Goal: Information Seeking & Learning: Learn about a topic

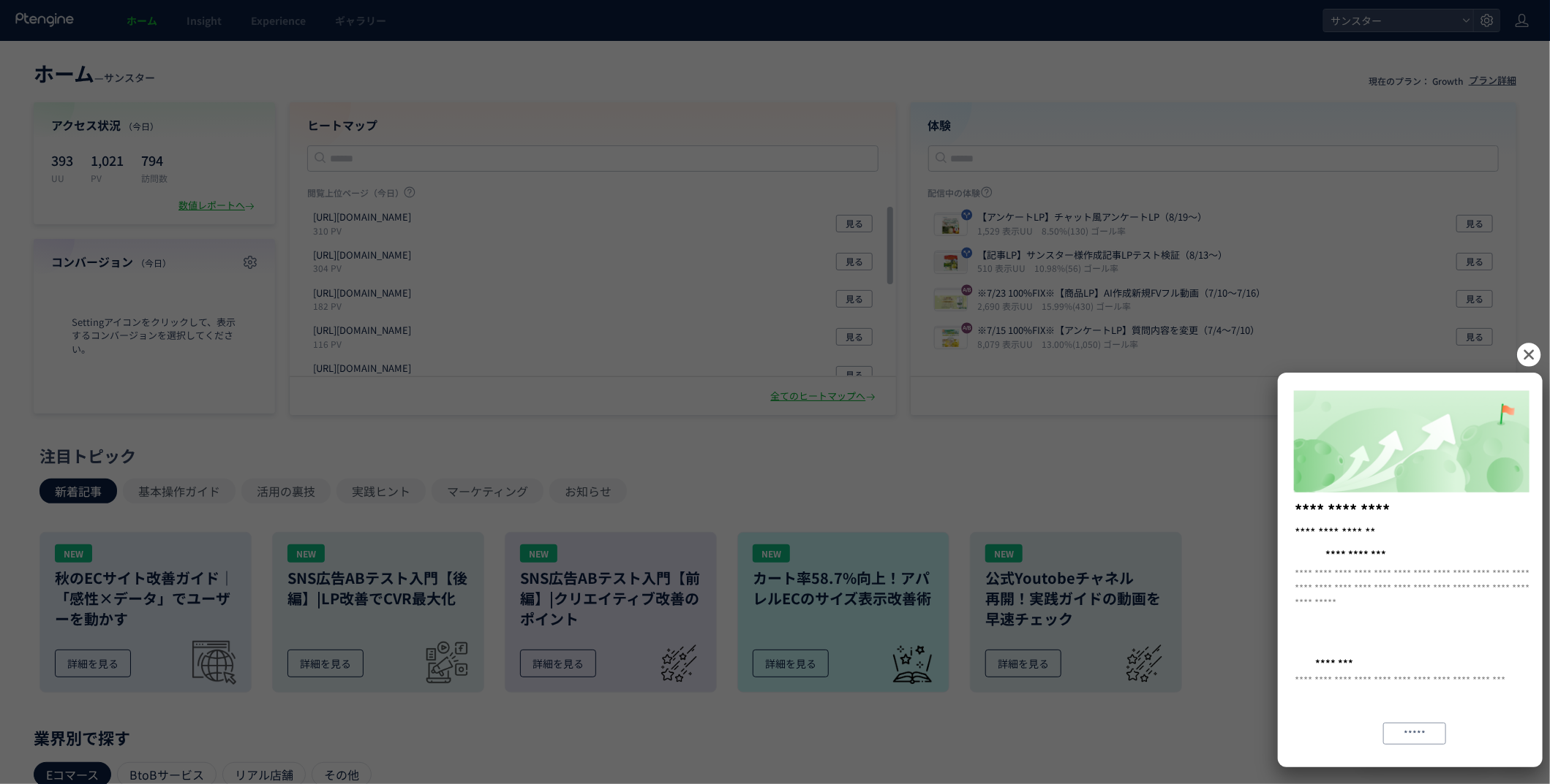
click at [1538, 352] on icon at bounding box center [1528, 354] width 23 height 23
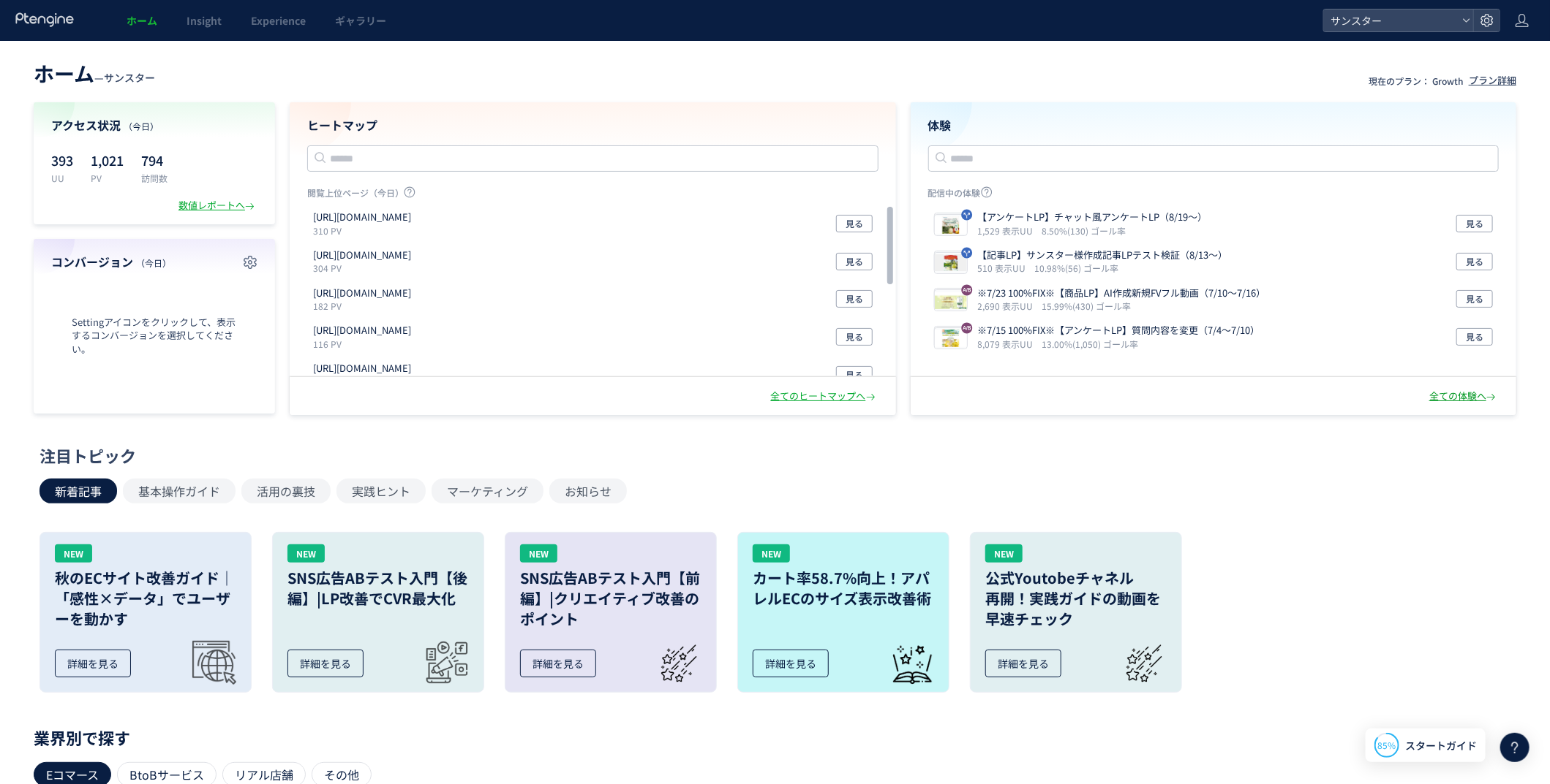
click at [1473, 401] on div "全ての体験へ" at bounding box center [1464, 396] width 69 height 13
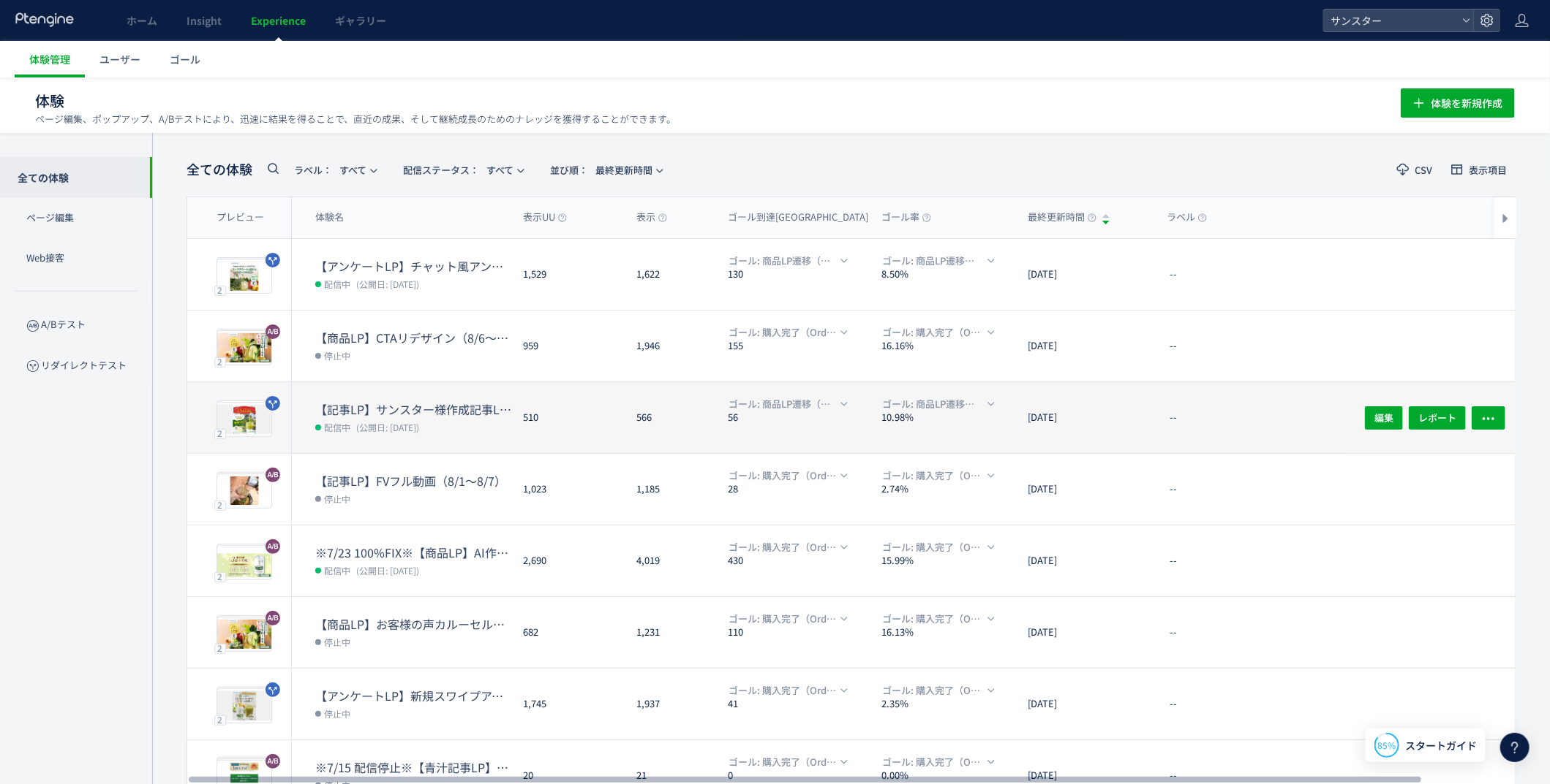
click at [445, 401] on dt "【記事LP】サンスター様作成記事LPテスト検証（8/13〜）" at bounding box center [413, 409] width 196 height 17
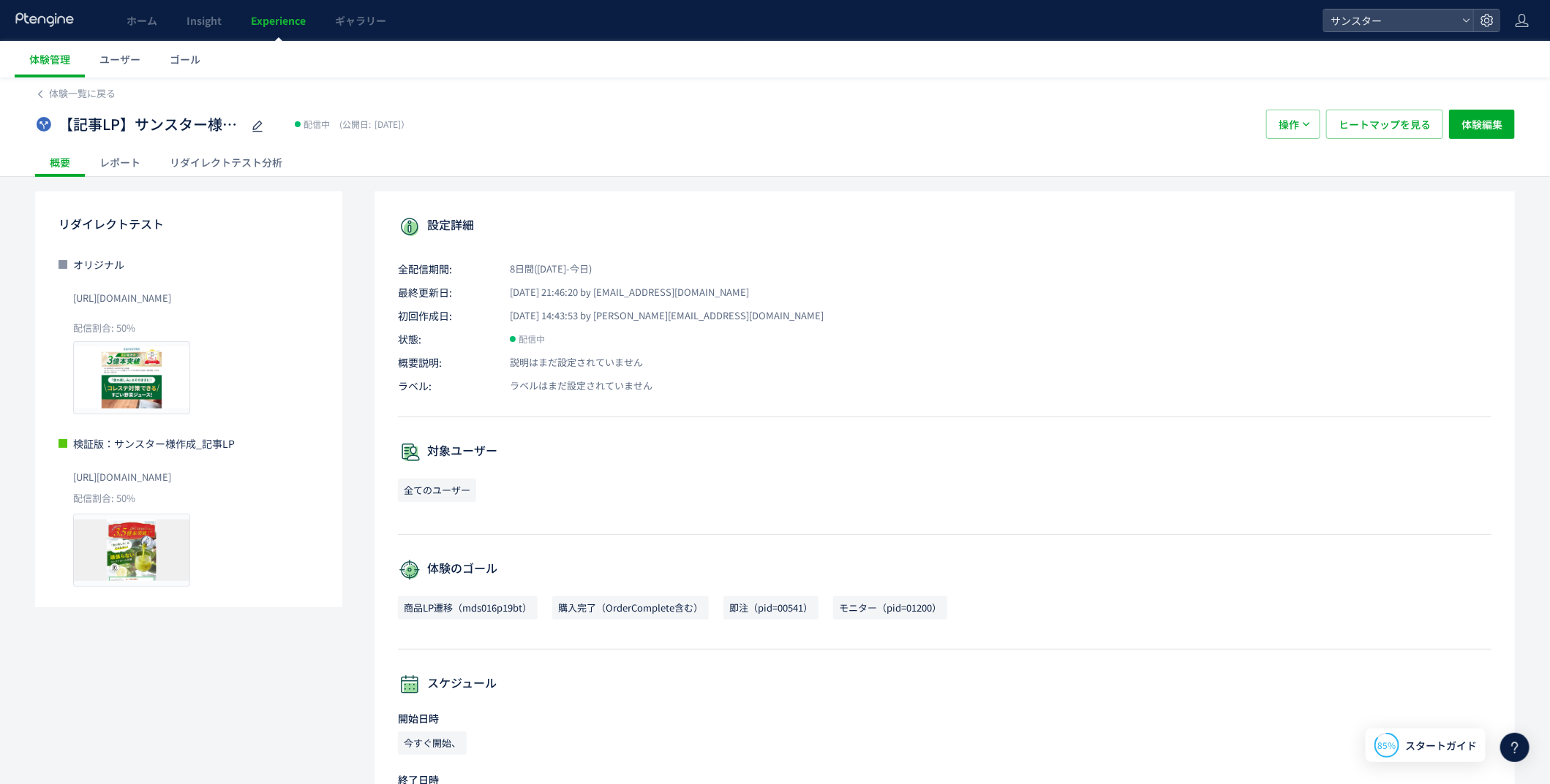
click at [171, 300] on span "[URL][DOMAIN_NAME]" at bounding box center [121, 298] width 98 height 23
click at [171, 477] on span "[URL][DOMAIN_NAME]" at bounding box center [121, 477] width 98 height 23
click at [171, 298] on span "[URL][DOMAIN_NAME]" at bounding box center [121, 298] width 98 height 23
click at [110, 164] on div "レポート" at bounding box center [120, 162] width 70 height 30
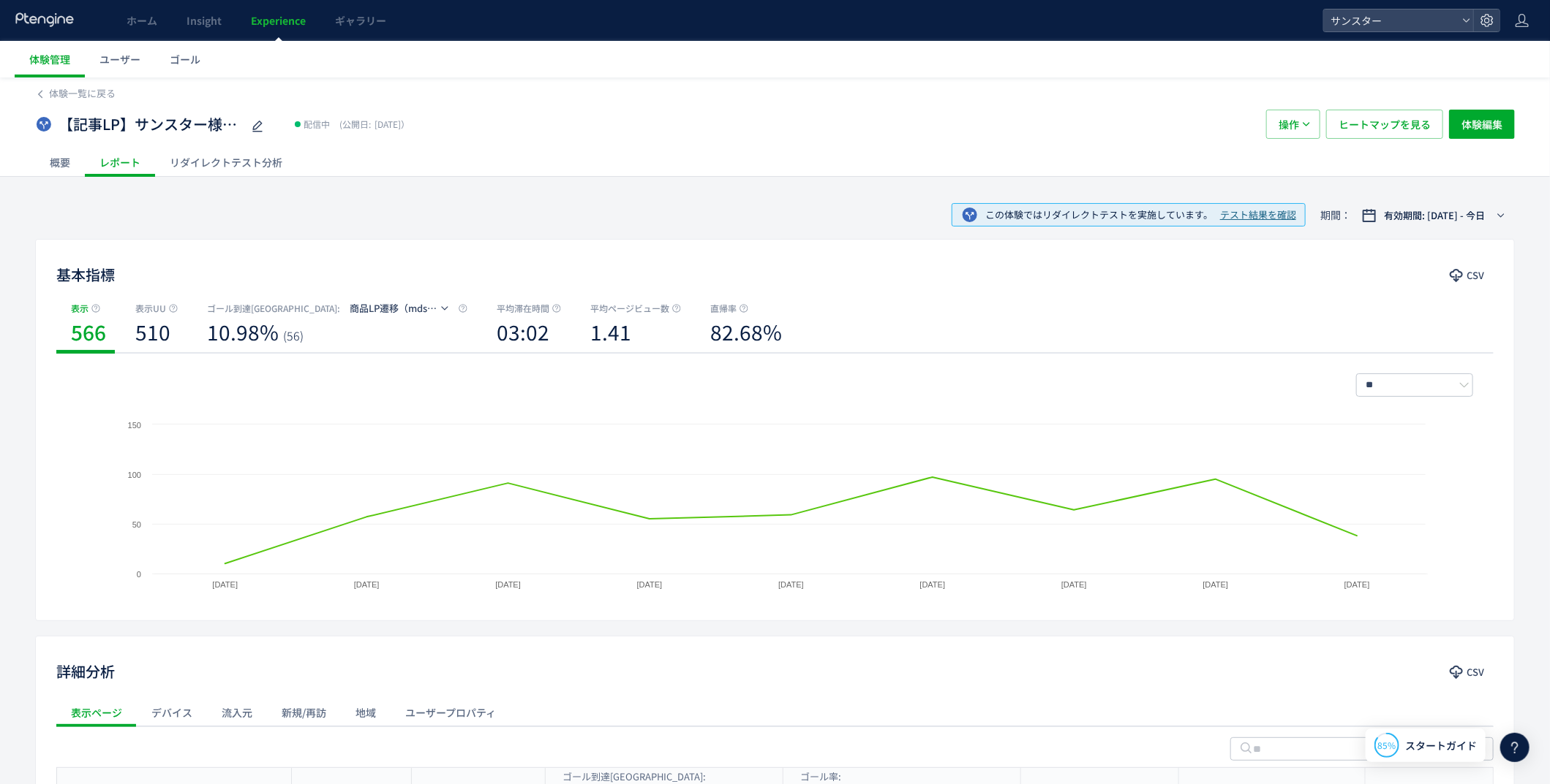
click at [251, 170] on div "リダイレクトテスト分析" at bounding box center [226, 162] width 142 height 30
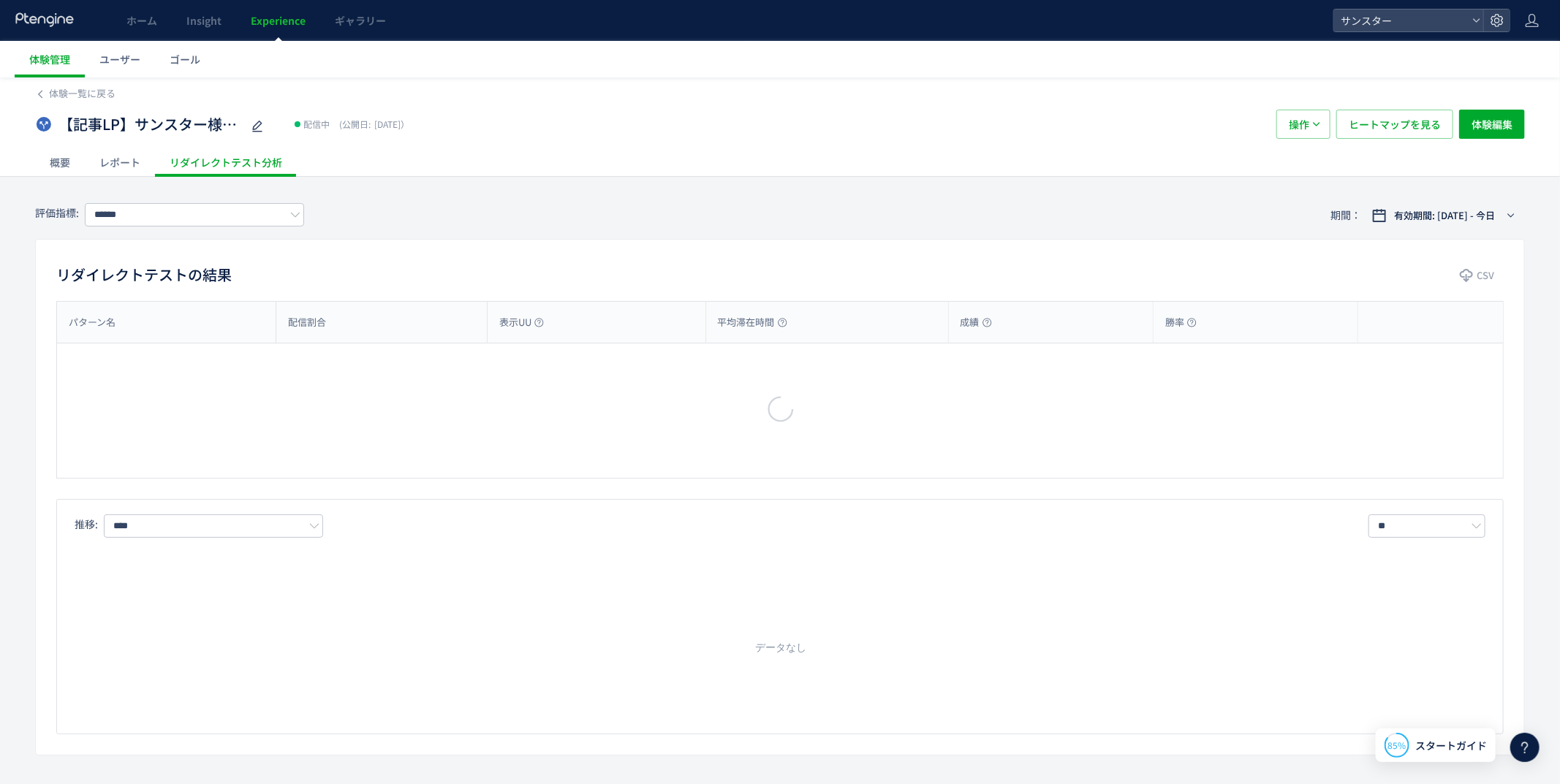
type input "**********"
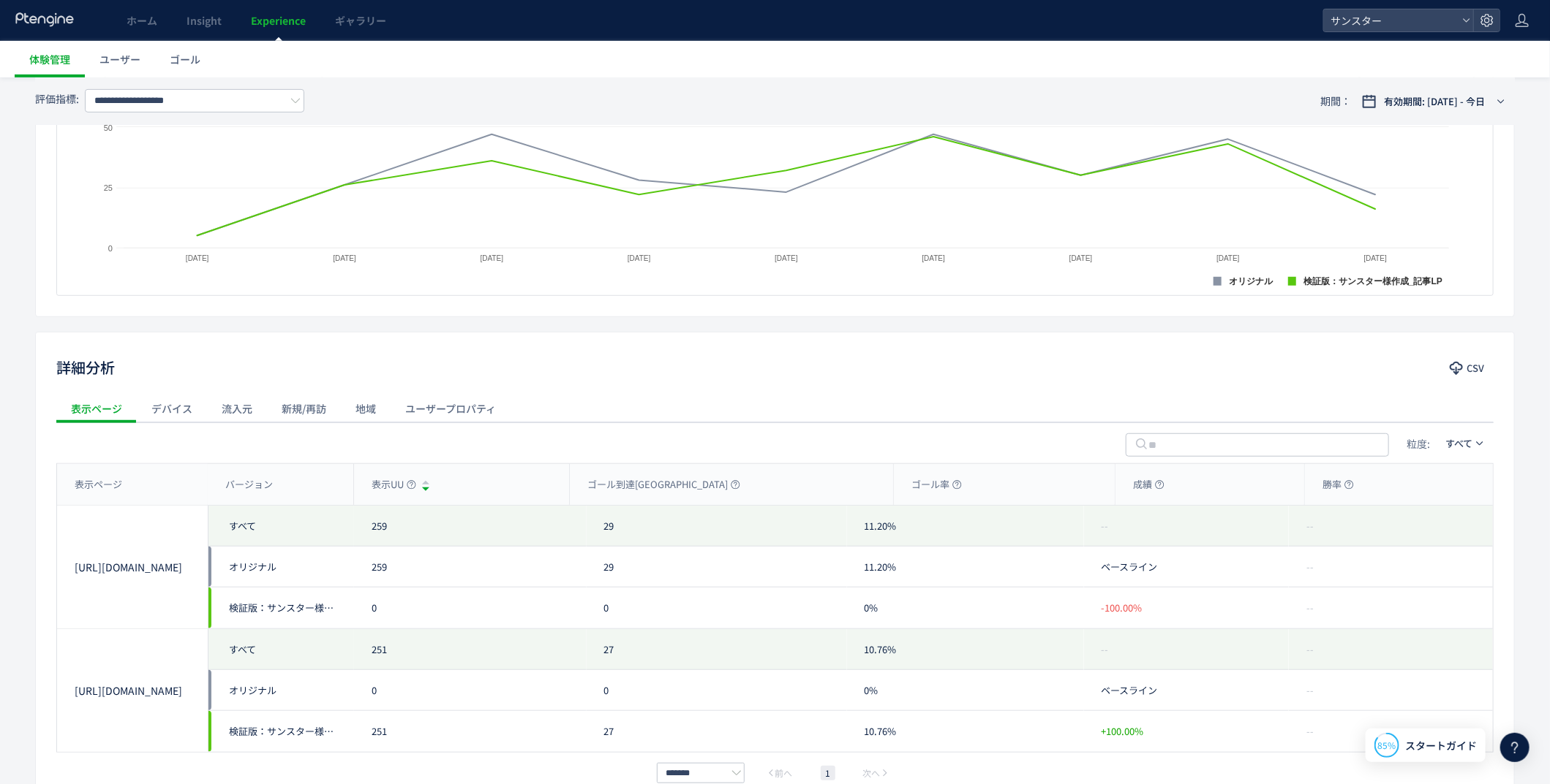
scroll to position [526, 0]
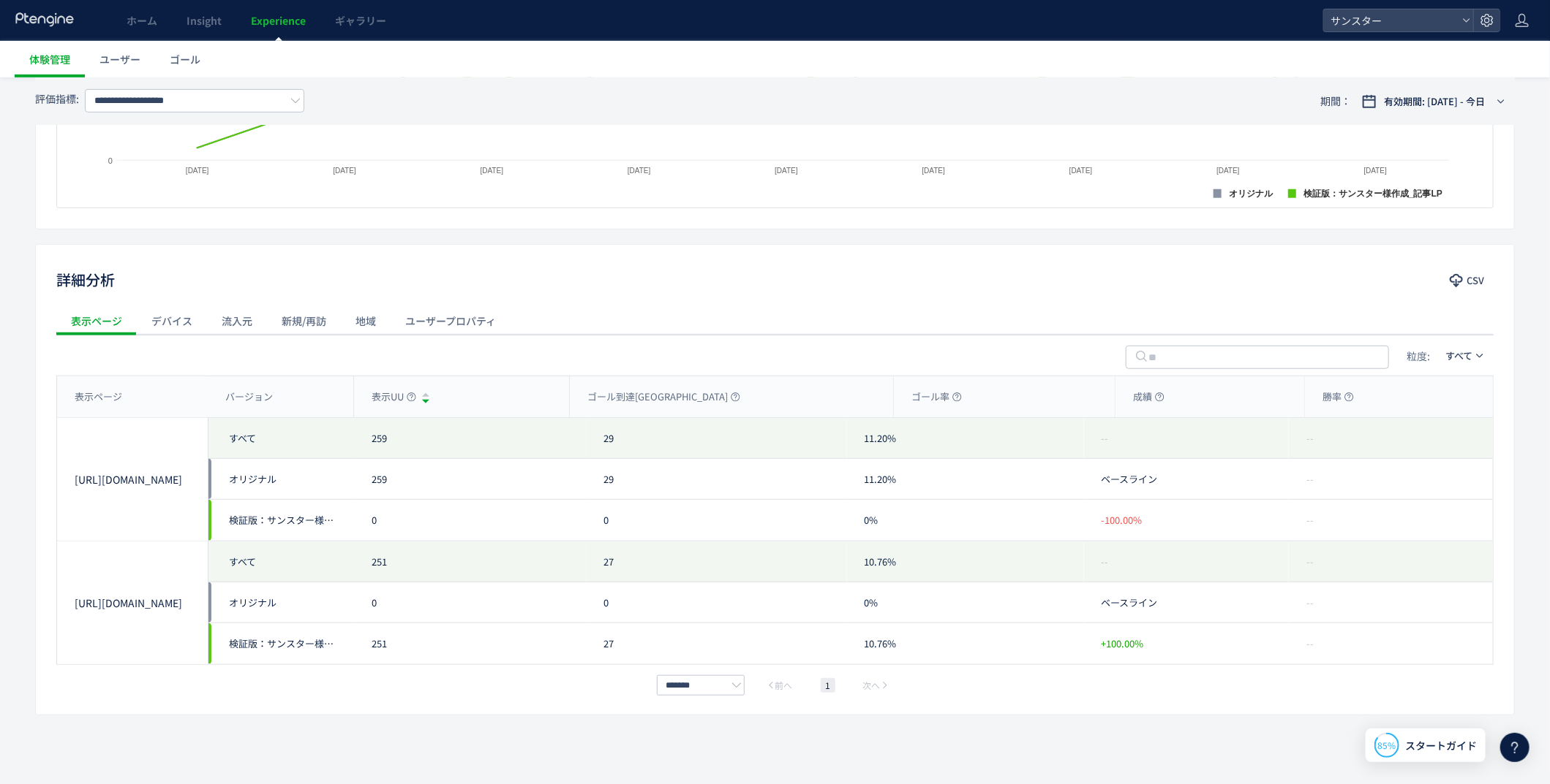
click at [1120, 522] on span "-100.00%" at bounding box center [1122, 520] width 41 height 13
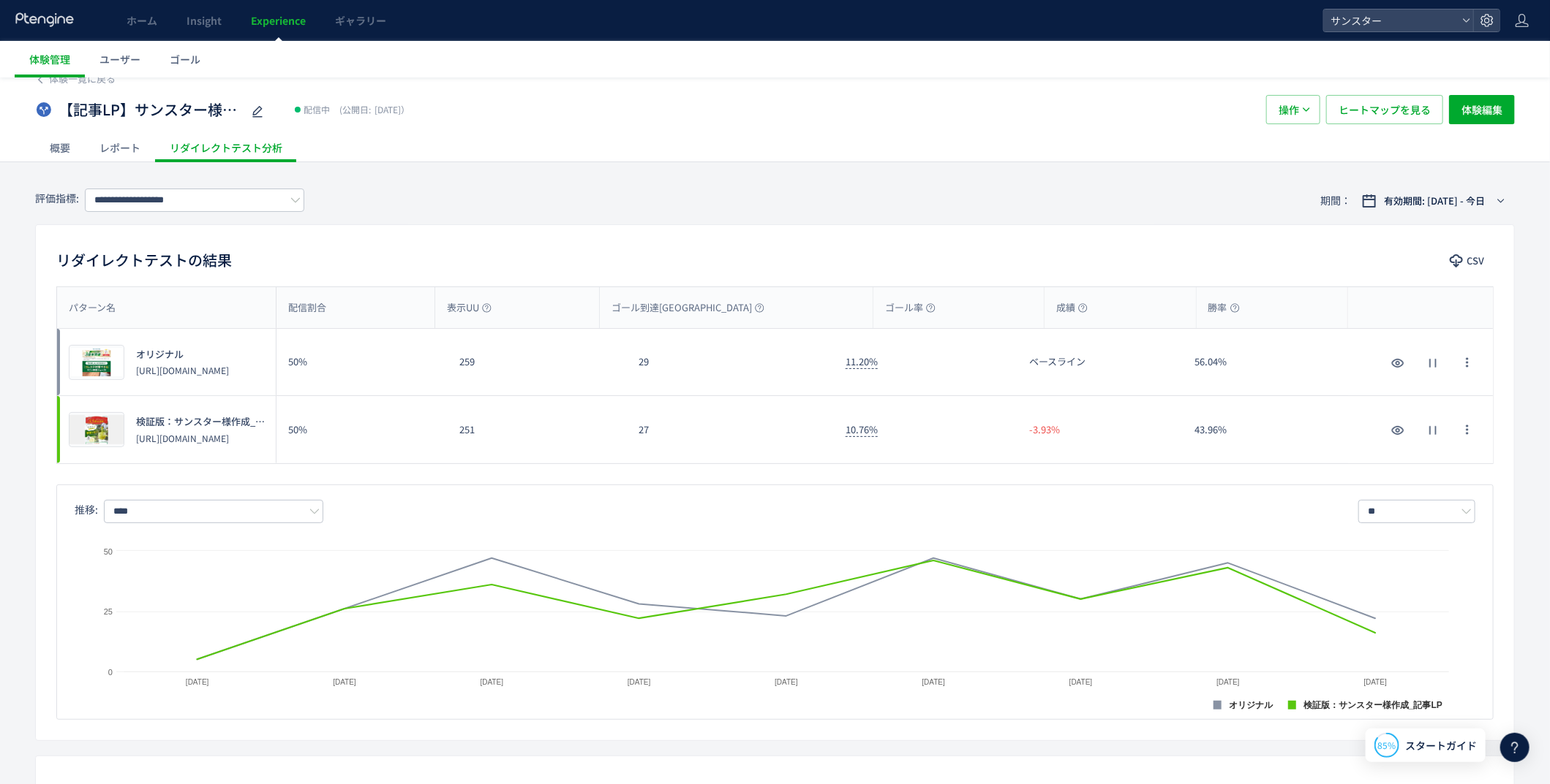
scroll to position [0, 0]
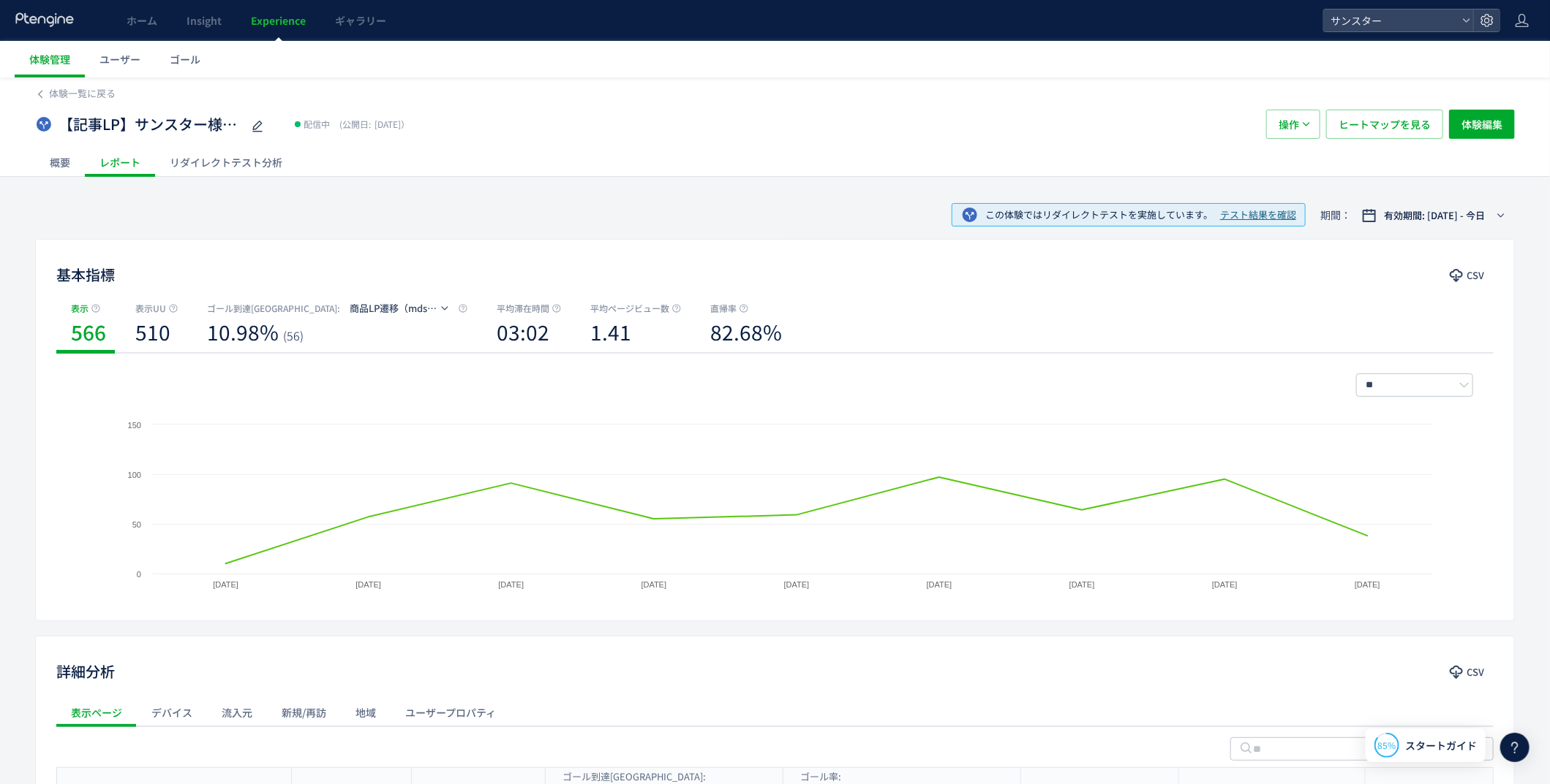
scroll to position [241, 0]
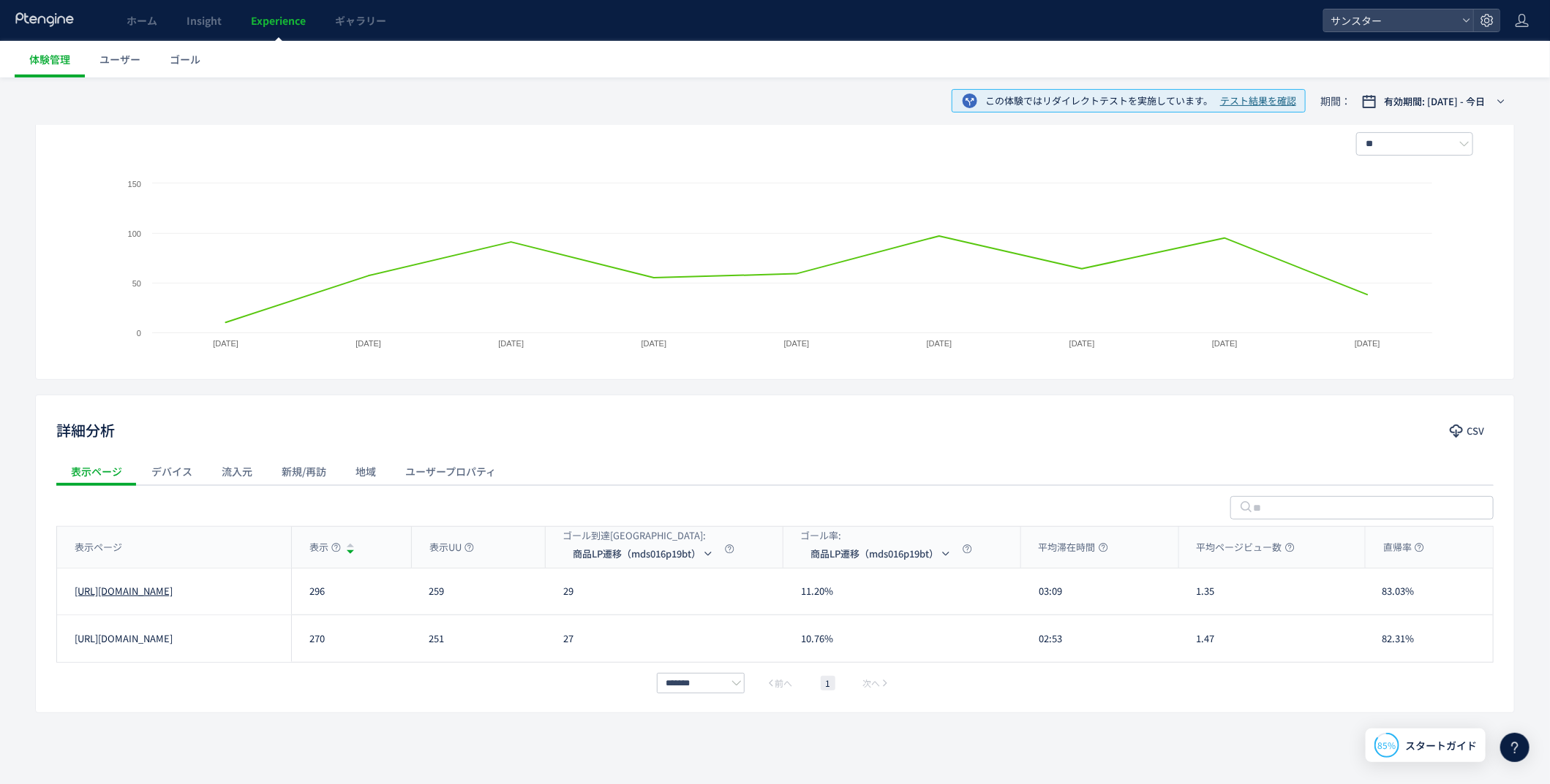
click at [173, 596] on link "[URL][DOMAIN_NAME]" at bounding box center [123, 591] width 98 height 13
click at [140, 634] on link "[URL][DOMAIN_NAME]" at bounding box center [123, 638] width 98 height 13
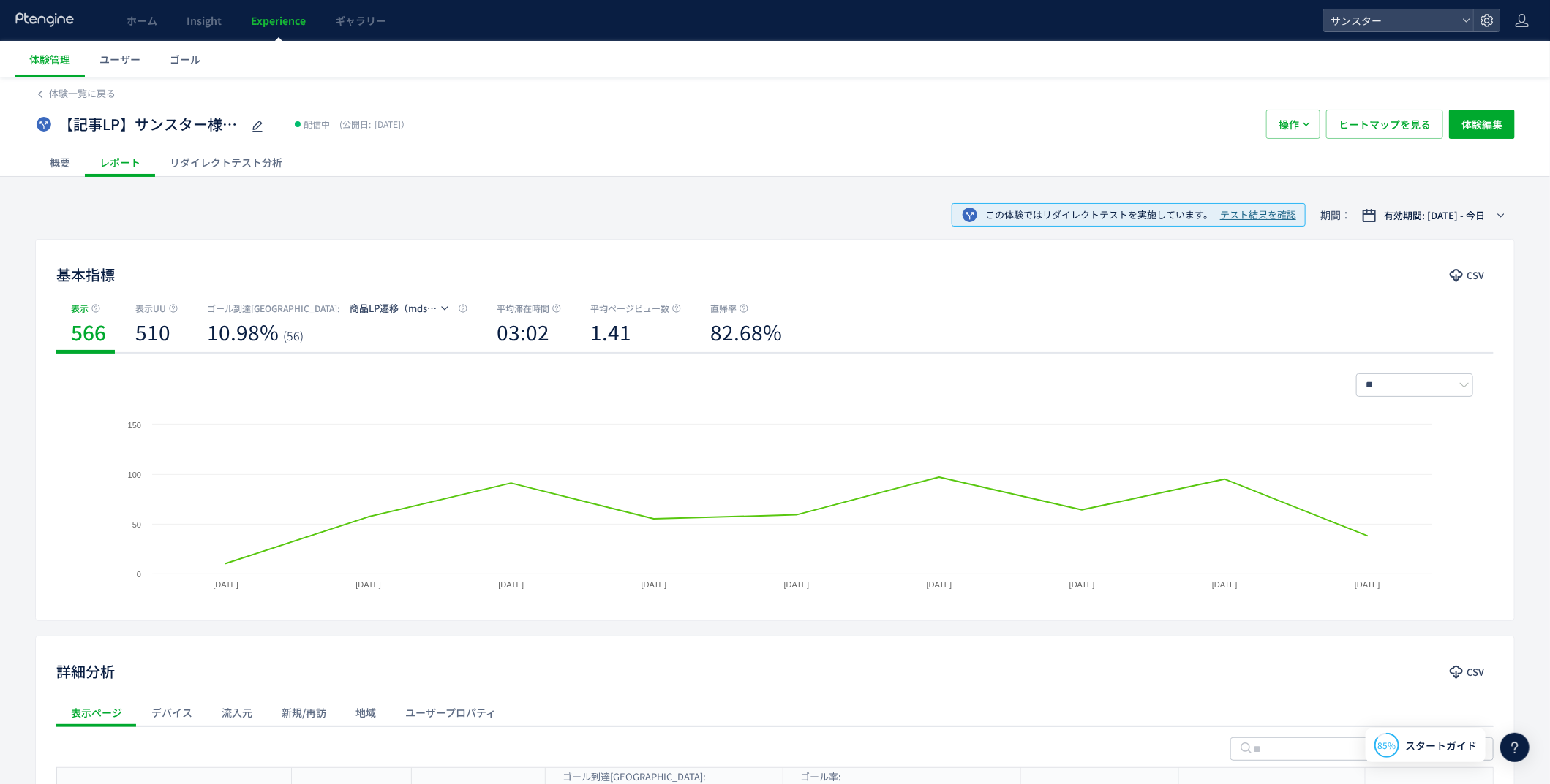
click at [70, 165] on div "概要" at bounding box center [59, 162] width 49 height 30
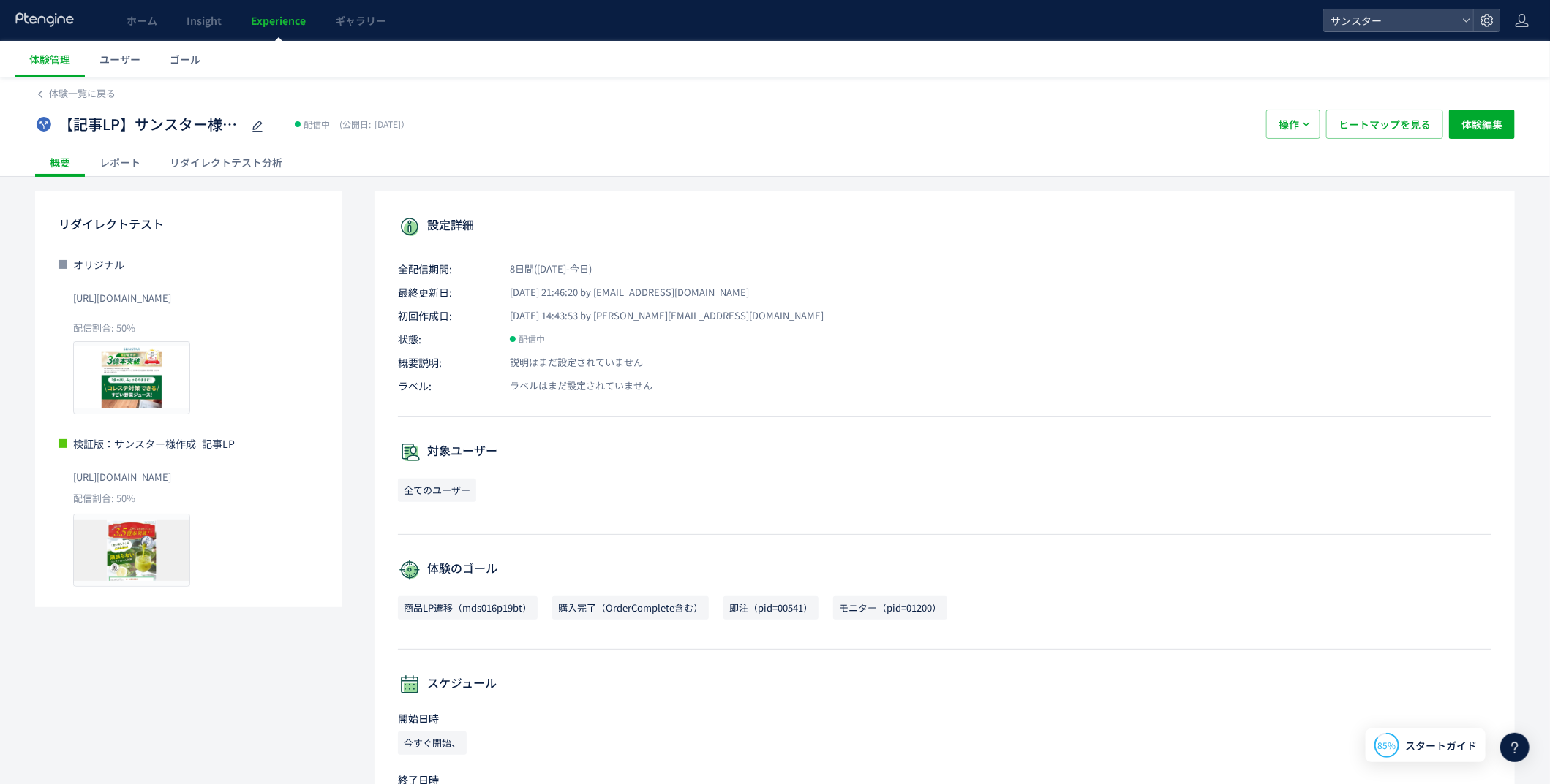
click at [171, 299] on span "[URL][DOMAIN_NAME]" at bounding box center [121, 298] width 98 height 23
drag, startPoint x: 309, startPoint y: 299, endPoint x: 61, endPoint y: 290, distance: 248.2
click at [61, 290] on div "オリジナル [URL][DOMAIN_NAME] 配信割合: 50% プレビュー" at bounding box center [188, 335] width 260 height 157
copy span "[URL][DOMAIN_NAME]"
drag, startPoint x: 317, startPoint y: 475, endPoint x: 76, endPoint y: 483, distance: 241.1
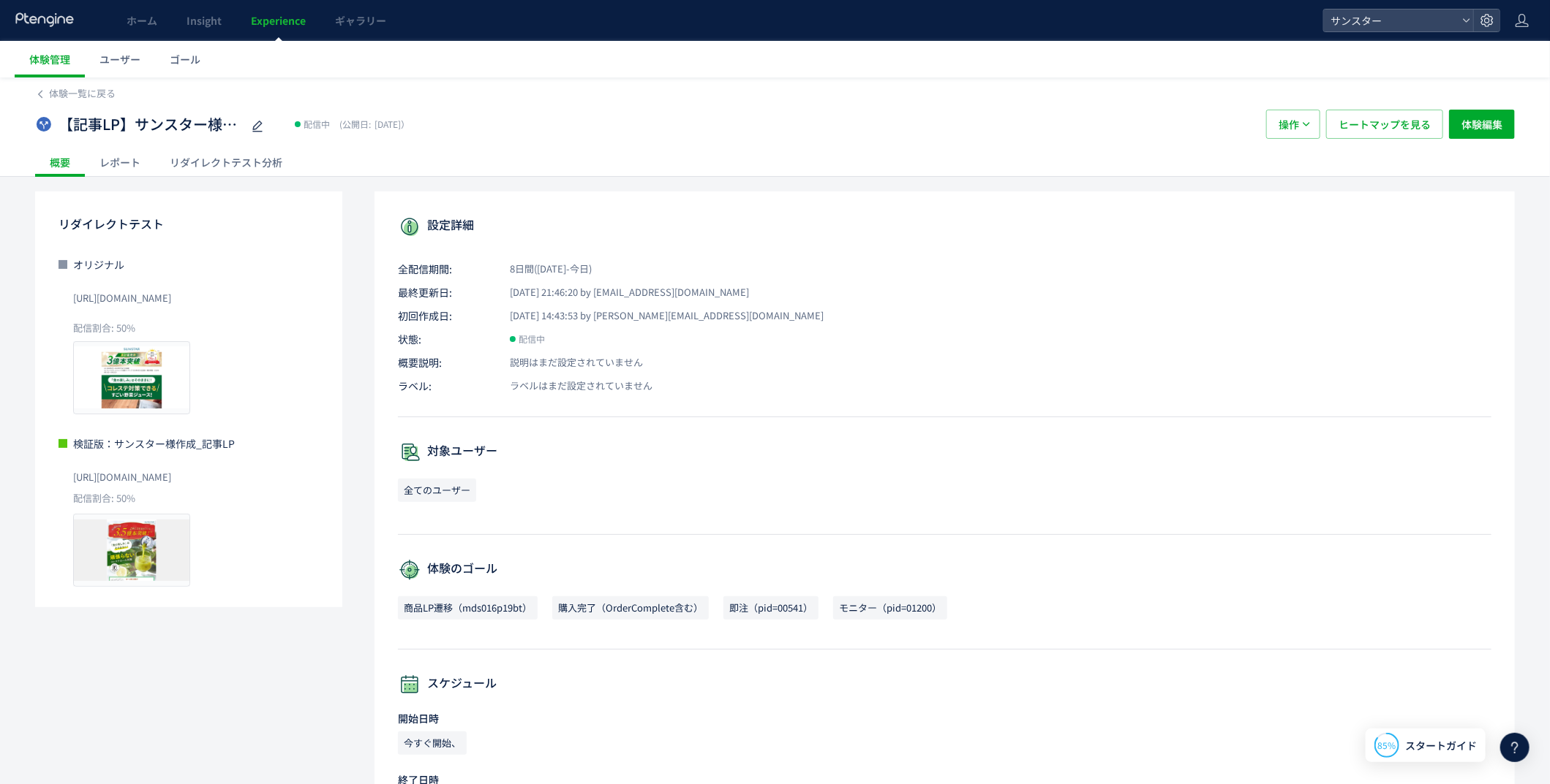
click at [76, 483] on div "[URL][DOMAIN_NAME]" at bounding box center [195, 476] width 246 height 32
copy span "[URL][DOMAIN_NAME]"
click at [268, 16] on span "Experience" at bounding box center [278, 21] width 55 height 14
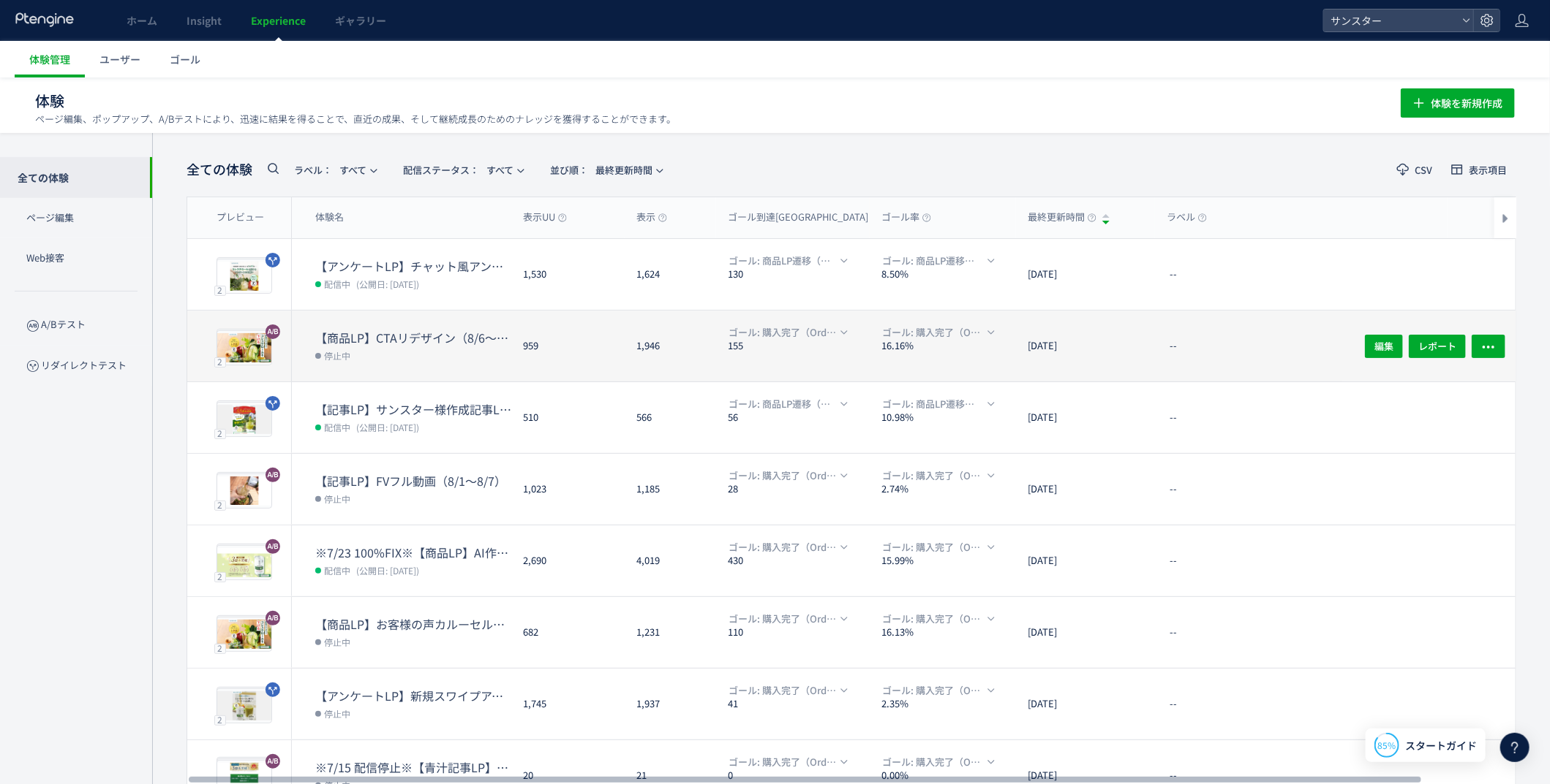
scroll to position [72, 0]
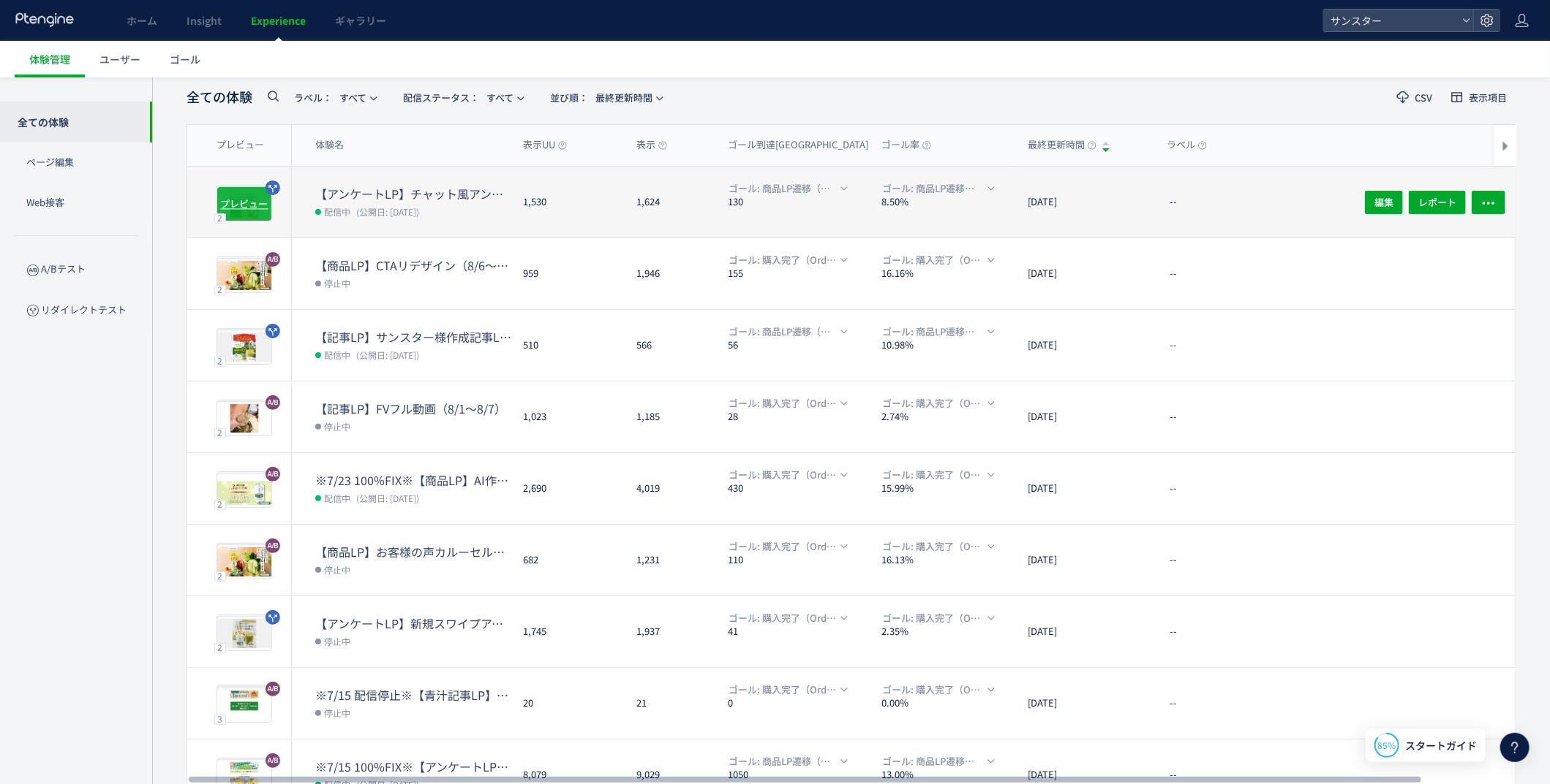
click at [244, 205] on span "プレビュー" at bounding box center [245, 203] width 48 height 13
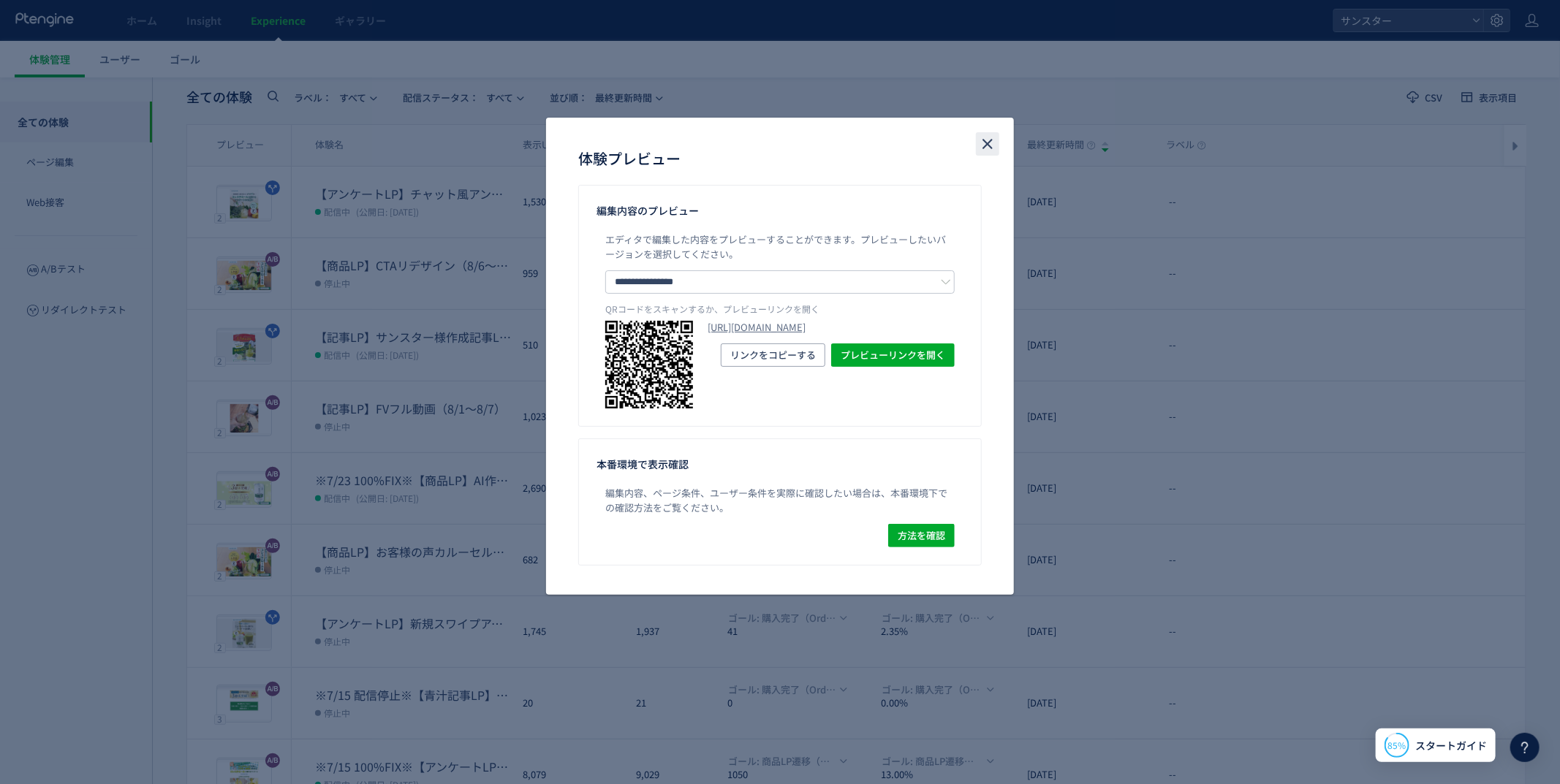
click at [994, 147] on icon "close" at bounding box center [988, 144] width 18 height 18
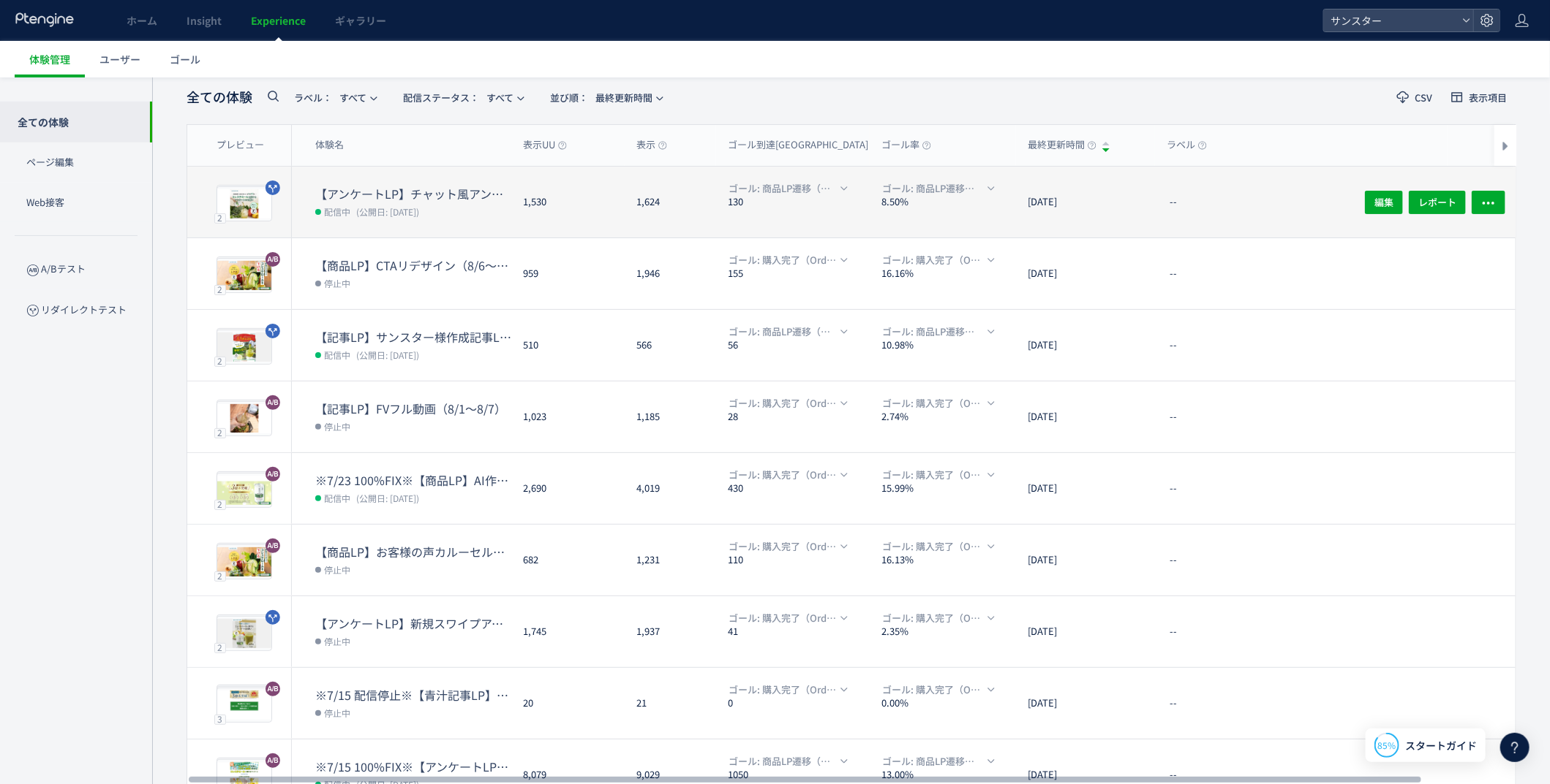
click at [390, 185] on dt "【アンケートLP】チャット風アンケートLP（8/19〜）" at bounding box center [413, 193] width 196 height 17
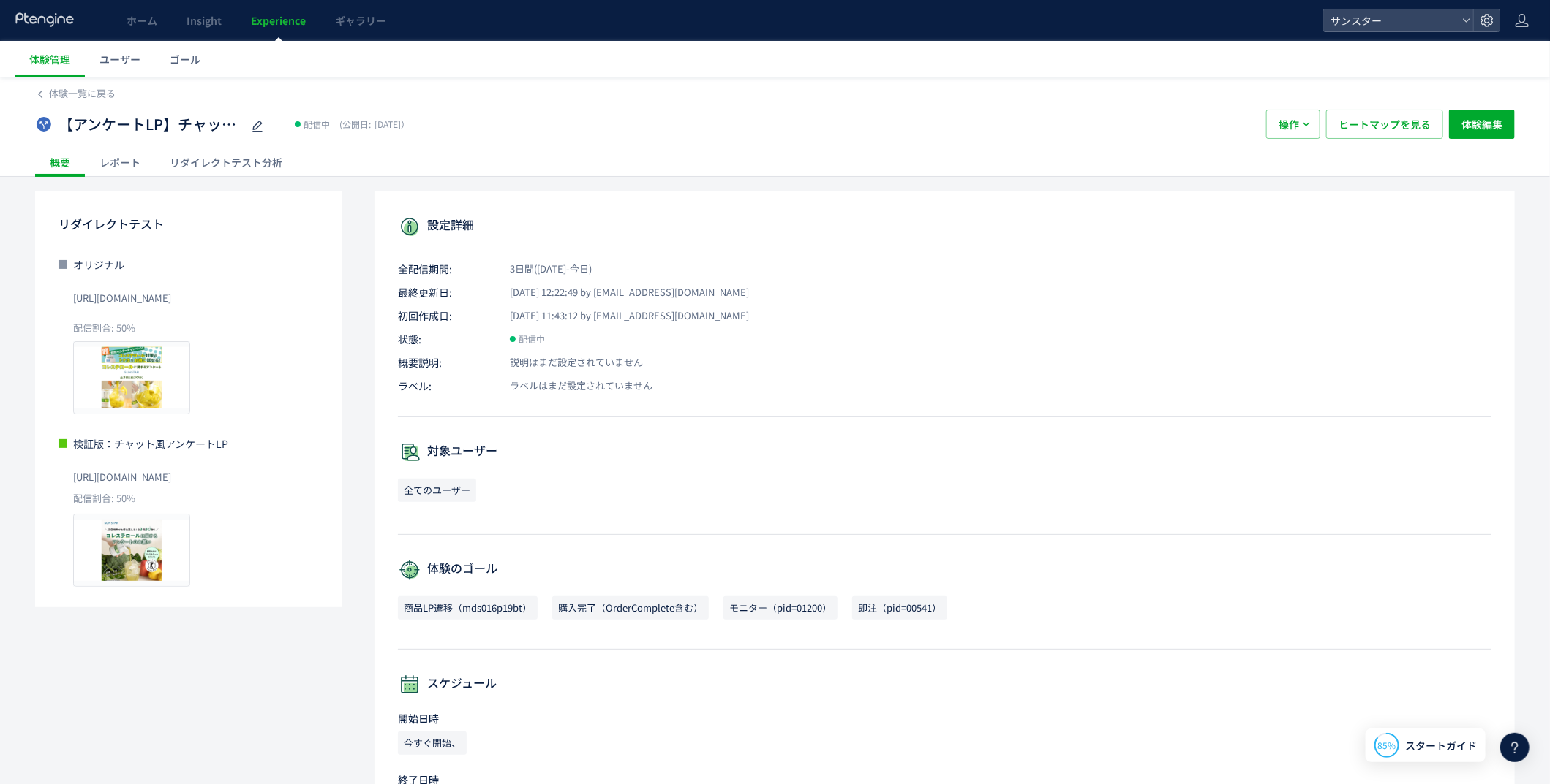
click at [138, 156] on div "レポート" at bounding box center [120, 162] width 70 height 30
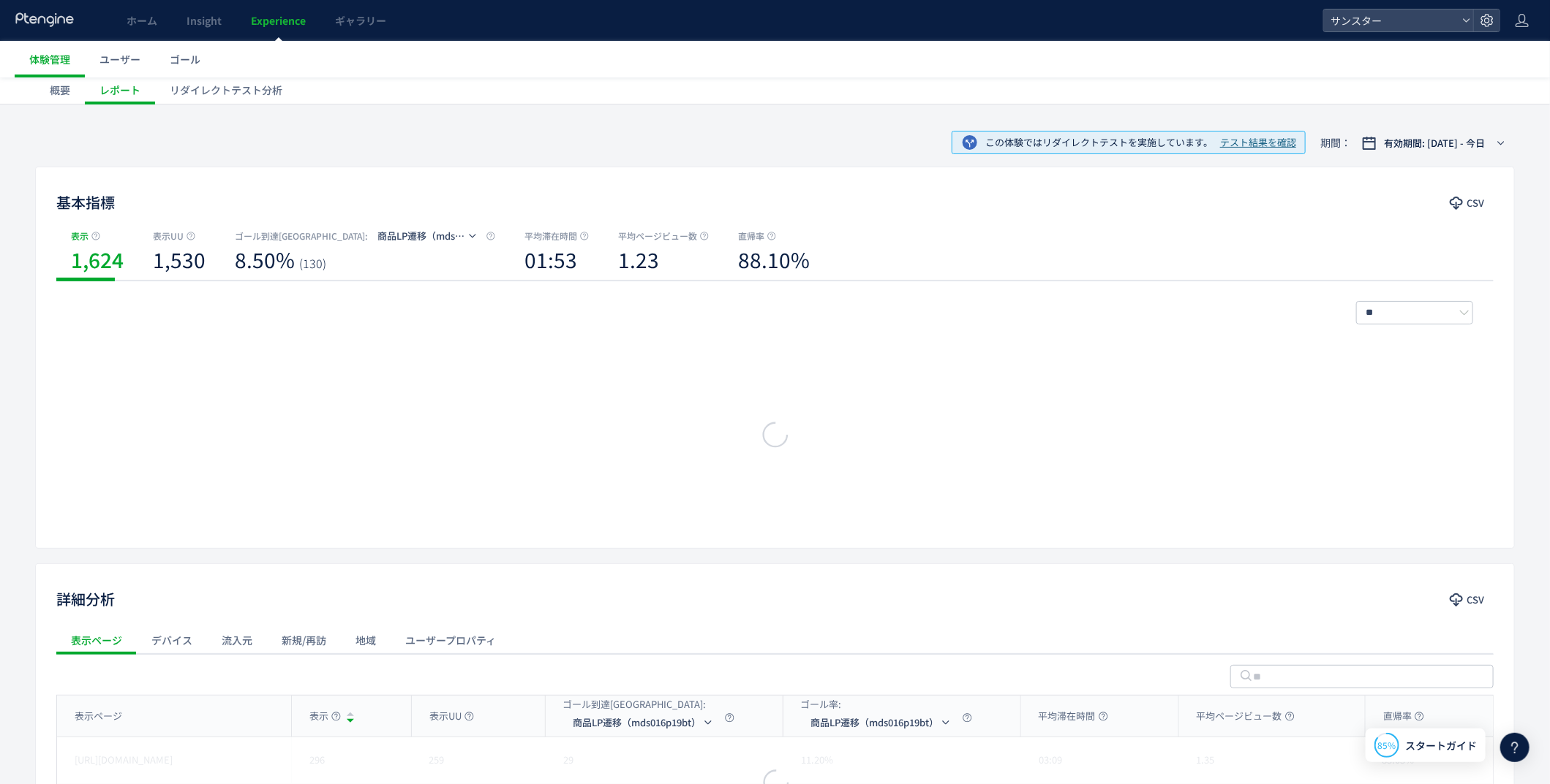
scroll to position [241, 0]
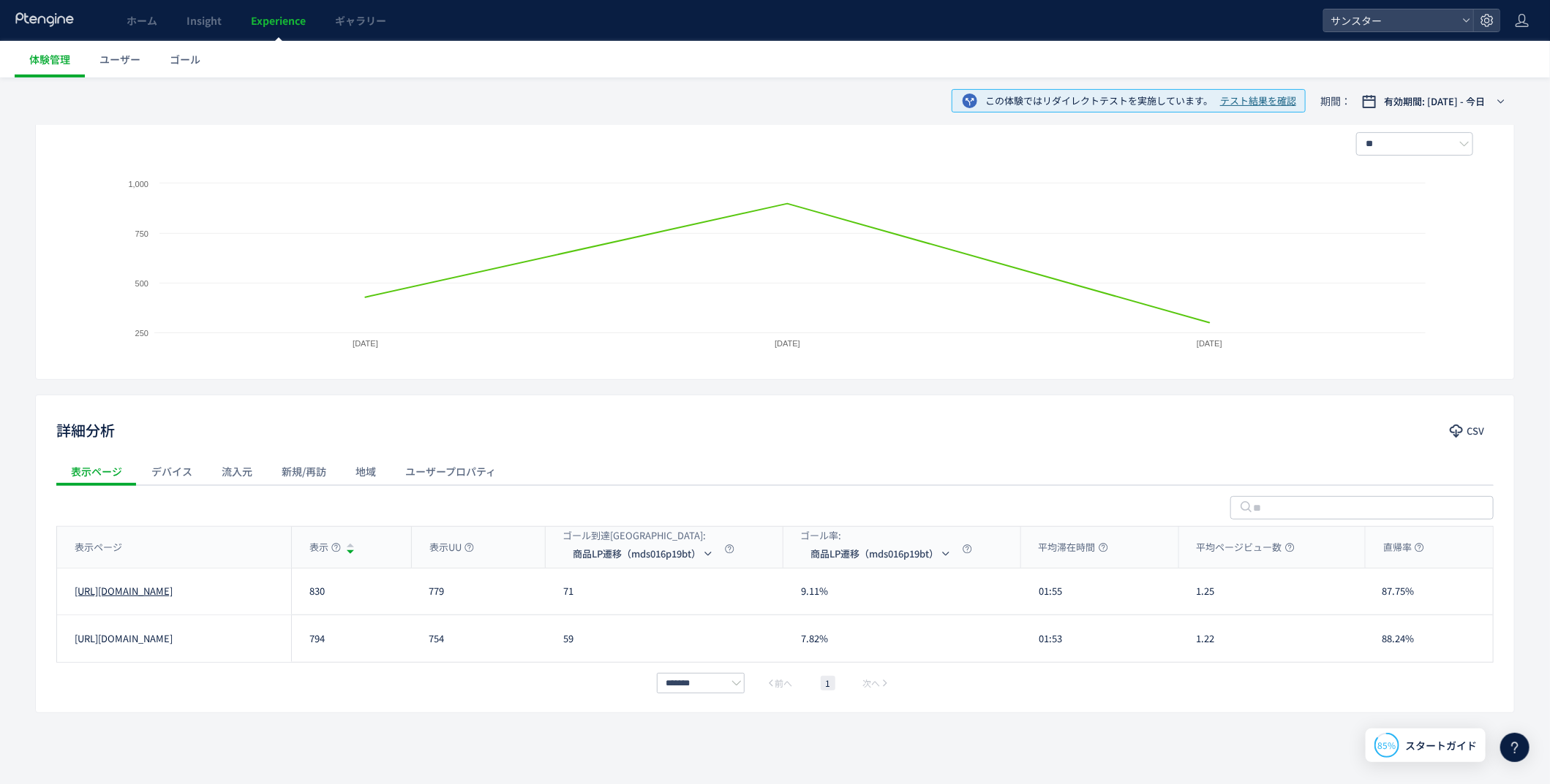
click at [162, 599] on link "[URL][DOMAIN_NAME]" at bounding box center [123, 591] width 98 height 13
click at [126, 640] on link "[URL][DOMAIN_NAME]" at bounding box center [123, 638] width 98 height 13
click at [141, 637] on link "[URL][DOMAIN_NAME]" at bounding box center [123, 638] width 98 height 13
click at [123, 592] on link "[URL][DOMAIN_NAME]" at bounding box center [123, 591] width 98 height 13
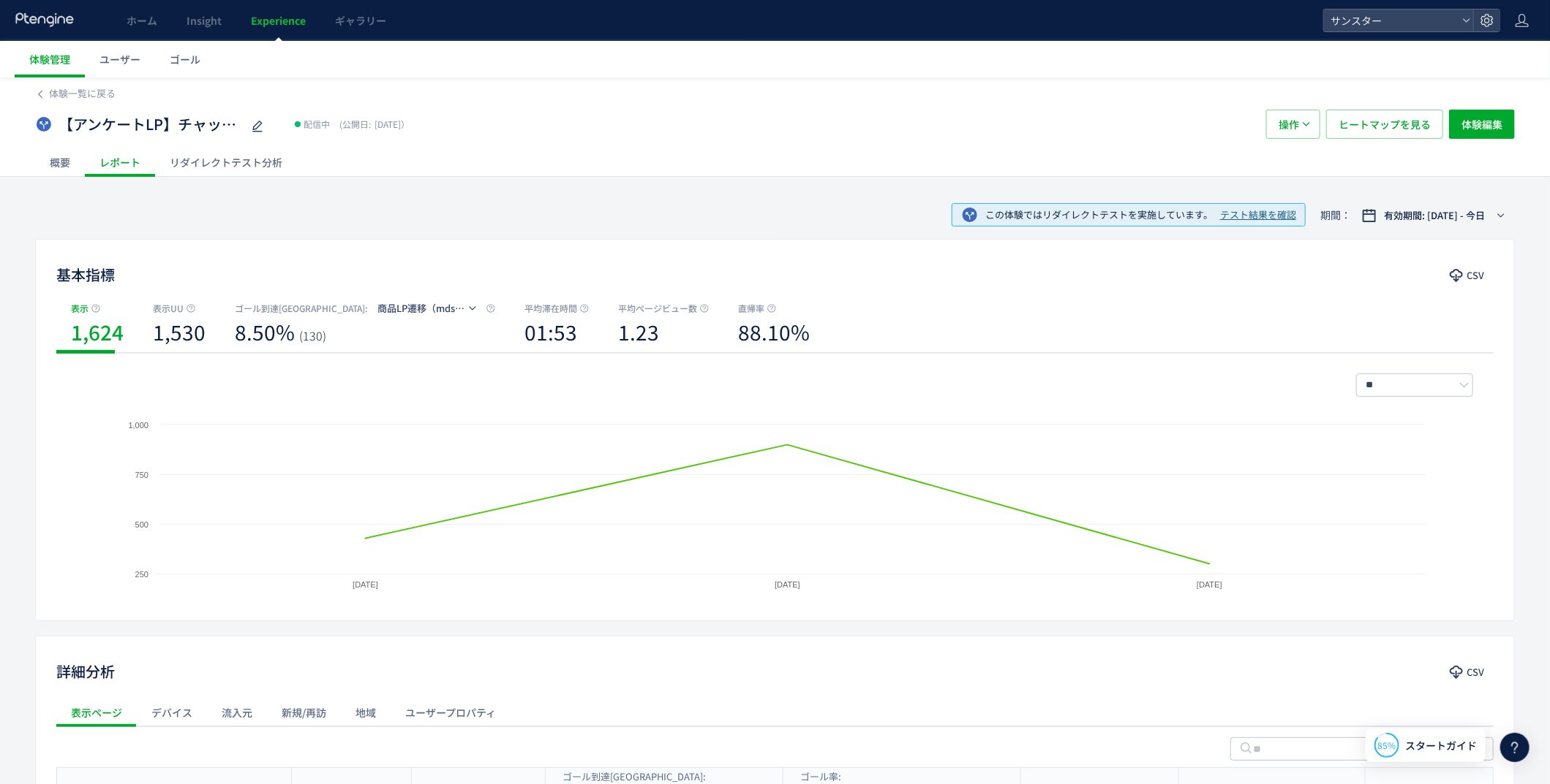
click at [71, 156] on div "概要" at bounding box center [59, 162] width 49 height 30
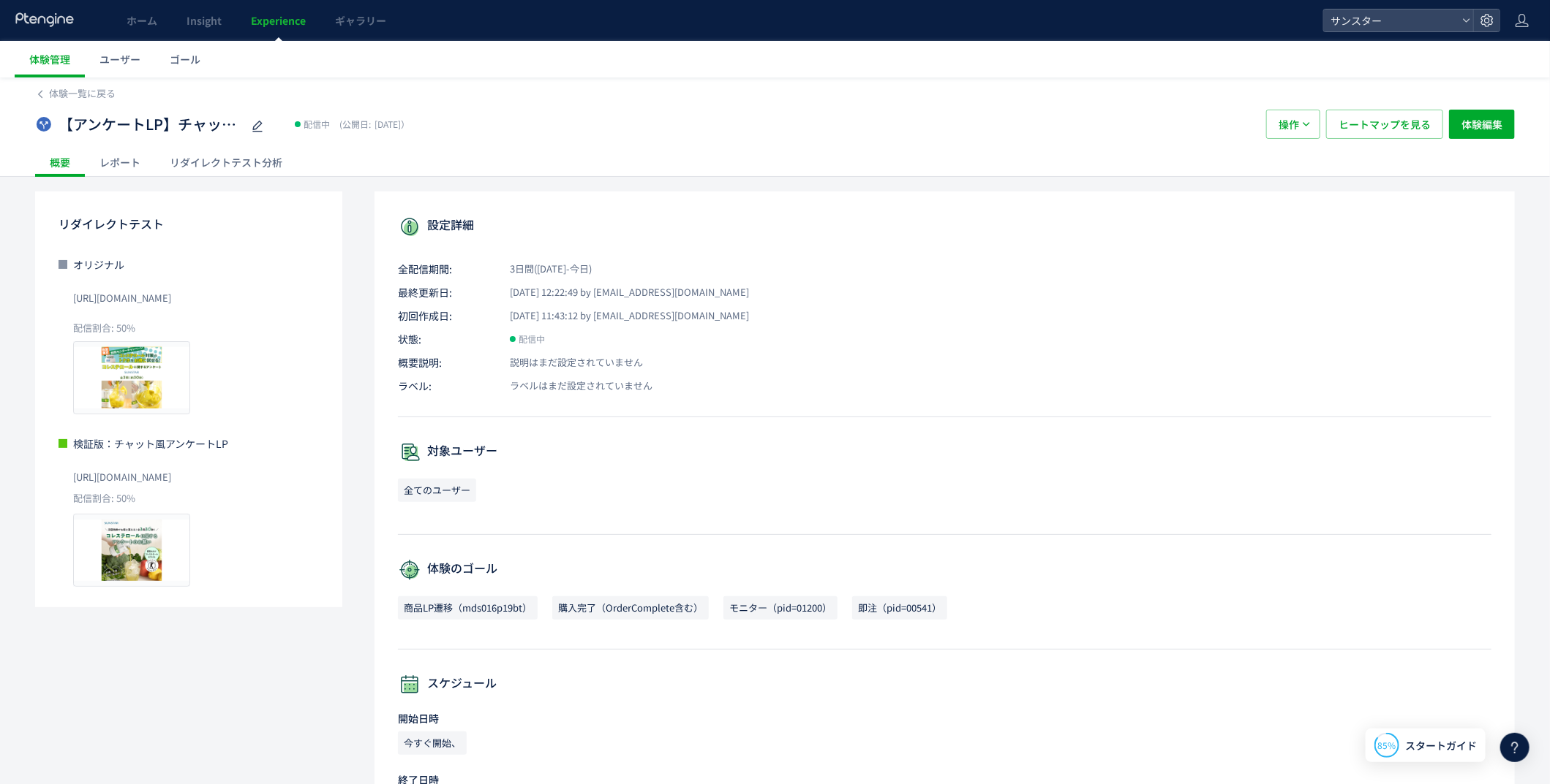
drag, startPoint x: 313, startPoint y: 300, endPoint x: 65, endPoint y: 299, distance: 248.0
click at [65, 299] on div "オリジナル [URL][DOMAIN_NAME] 配信割合: 50% プレビュー" at bounding box center [188, 335] width 260 height 157
copy span "[URL][DOMAIN_NAME]"
drag, startPoint x: 311, startPoint y: 477, endPoint x: 67, endPoint y: 478, distance: 244.0
click at [67, 478] on div "検証版：チャット風アンケートLP [URL][DOMAIN_NAME] 配信割合: 50% プレビュー" at bounding box center [188, 512] width 260 height 151
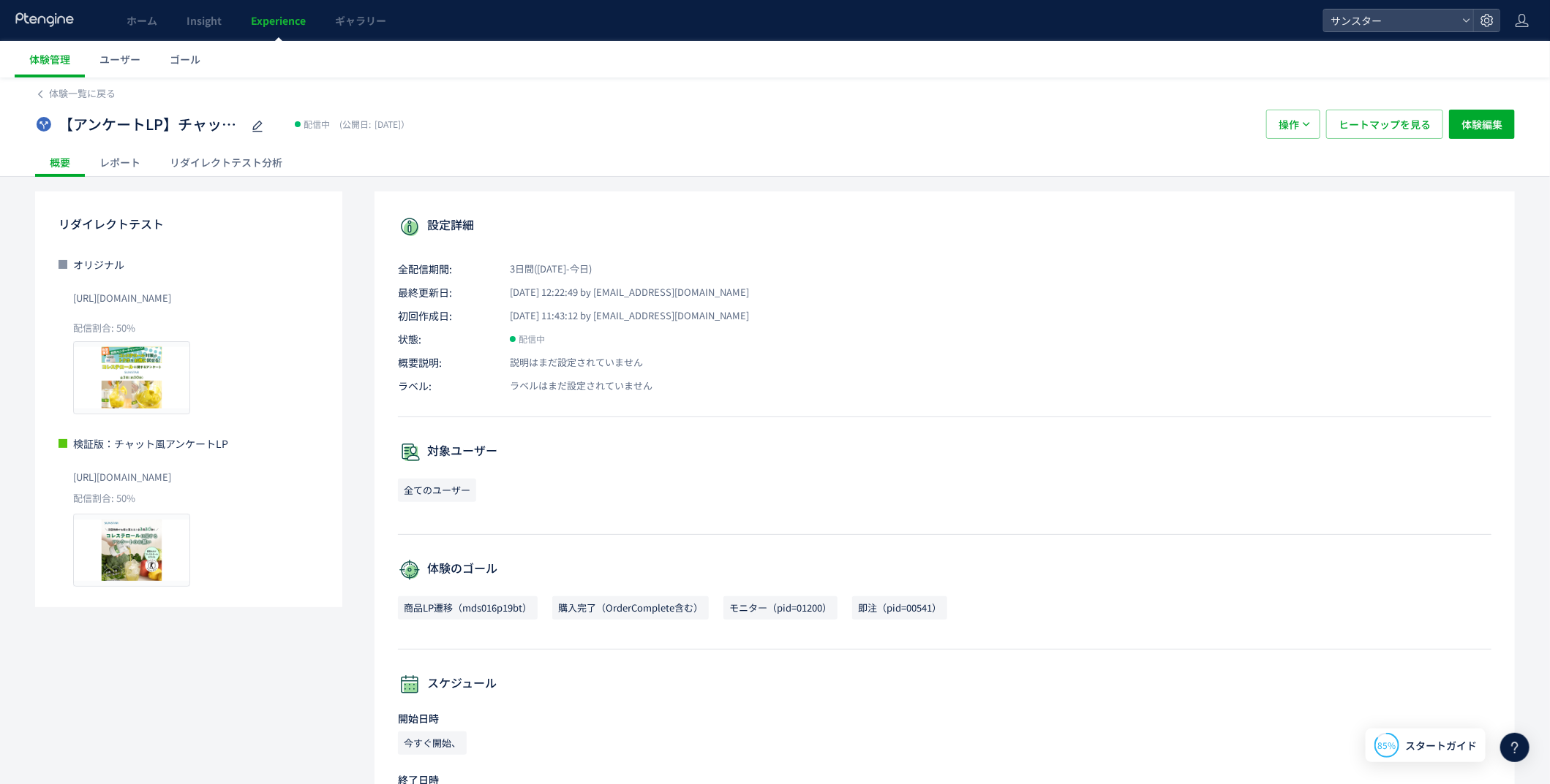
copy span "[URL][DOMAIN_NAME]"
click at [317, 287] on div "[URL][DOMAIN_NAME]" at bounding box center [195, 297] width 246 height 32
drag, startPoint x: 318, startPoint y: 295, endPoint x: 62, endPoint y: 303, distance: 256.1
click at [62, 303] on div "オリジナル [URL][DOMAIN_NAME] 配信割合: 50% プレビュー" at bounding box center [188, 335] width 260 height 157
copy span "[URL][DOMAIN_NAME]"
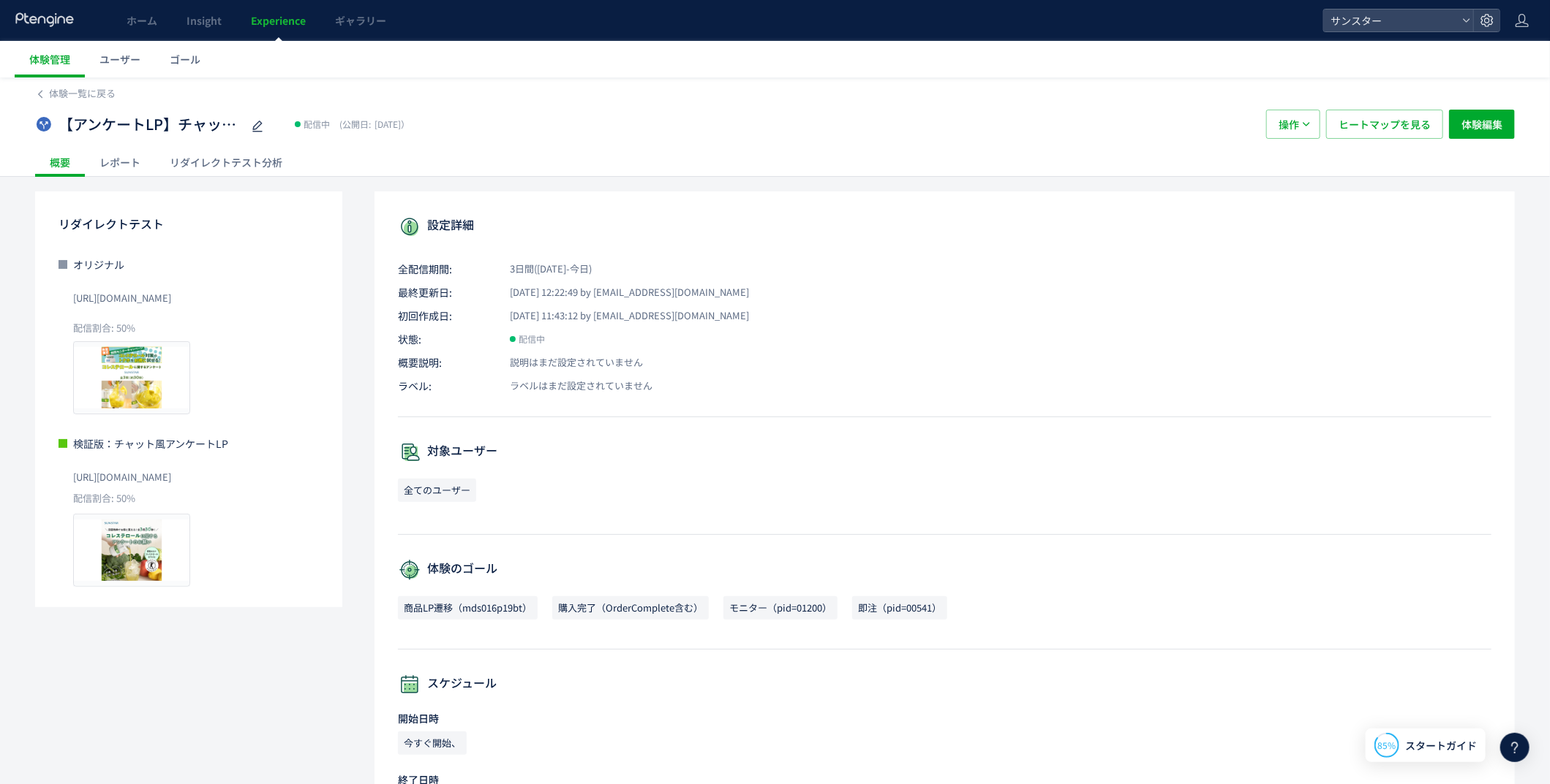
copy span "[URL][DOMAIN_NAME]"
click at [131, 165] on div "レポート" at bounding box center [120, 162] width 70 height 30
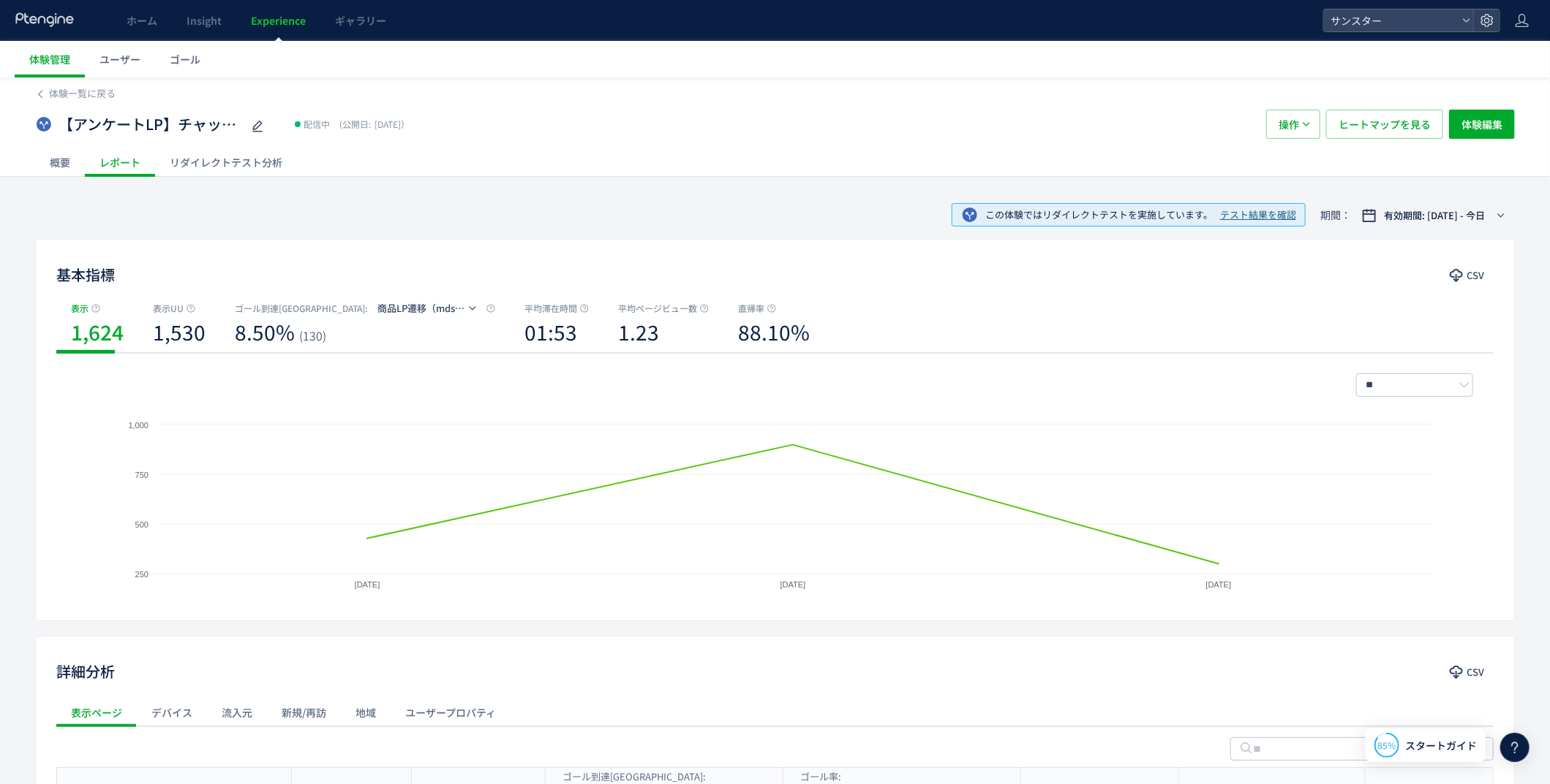
click at [52, 155] on div "概要" at bounding box center [59, 162] width 49 height 30
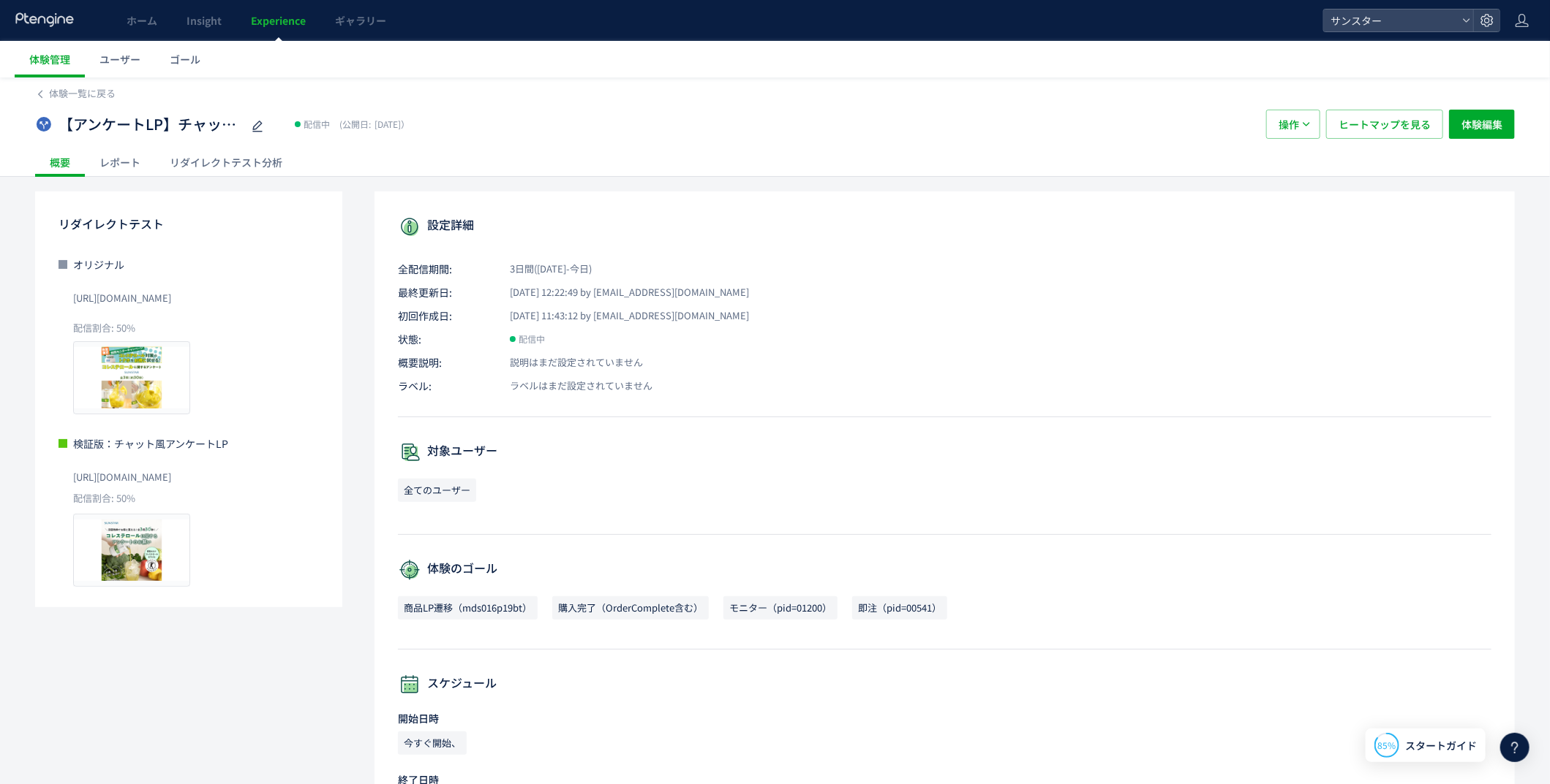
click at [228, 158] on div "リダイレクトテスト分析" at bounding box center [226, 162] width 142 height 30
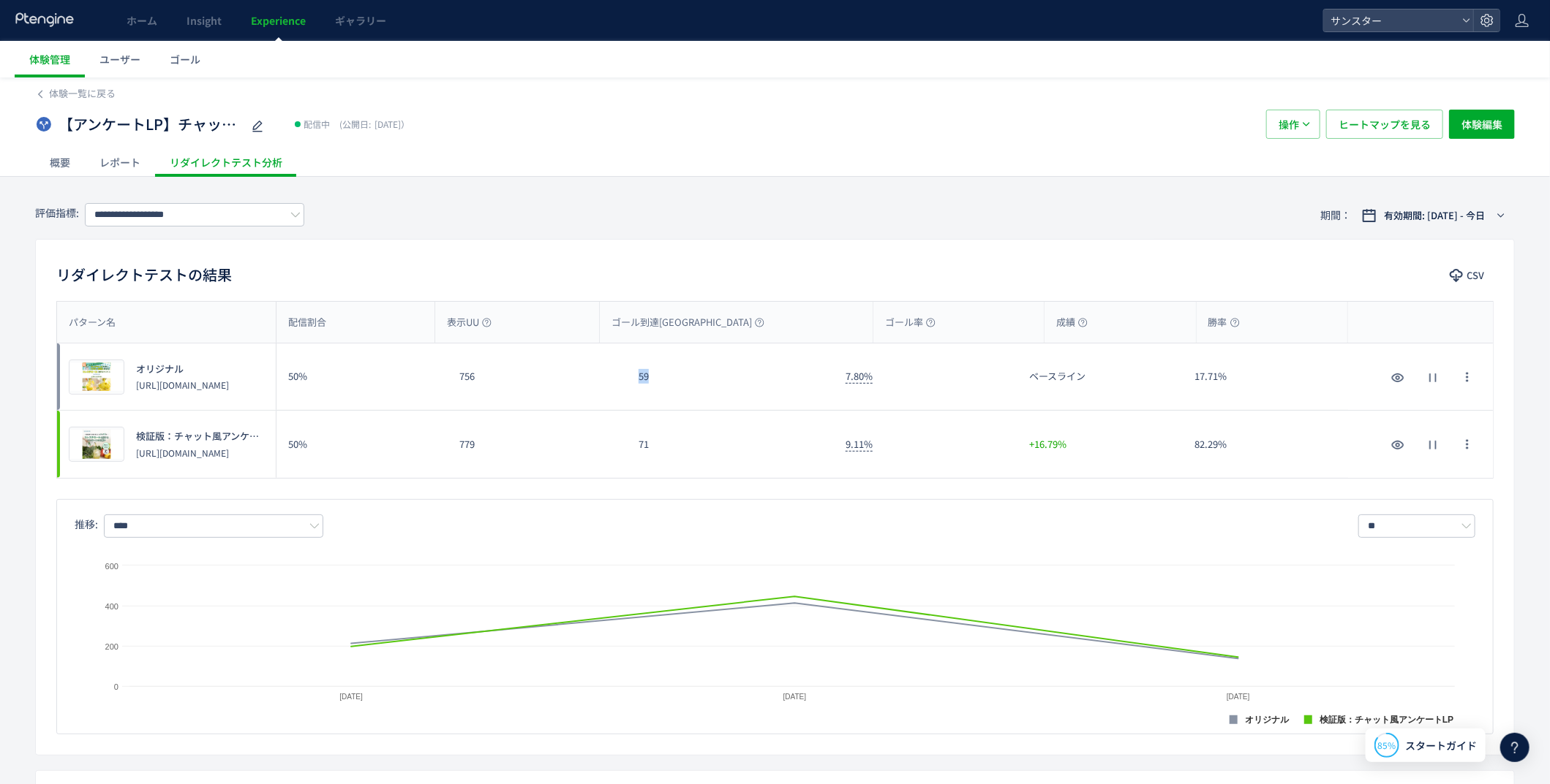
drag, startPoint x: 681, startPoint y: 379, endPoint x: 636, endPoint y: 382, distance: 45.1
click at [633, 385] on div "59" at bounding box center [730, 377] width 207 height 67
drag, startPoint x: 485, startPoint y: 378, endPoint x: 459, endPoint y: 381, distance: 26.2
click at [459, 381] on div "756" at bounding box center [537, 377] width 179 height 67
drag, startPoint x: 330, startPoint y: 381, endPoint x: 283, endPoint y: 381, distance: 47.0
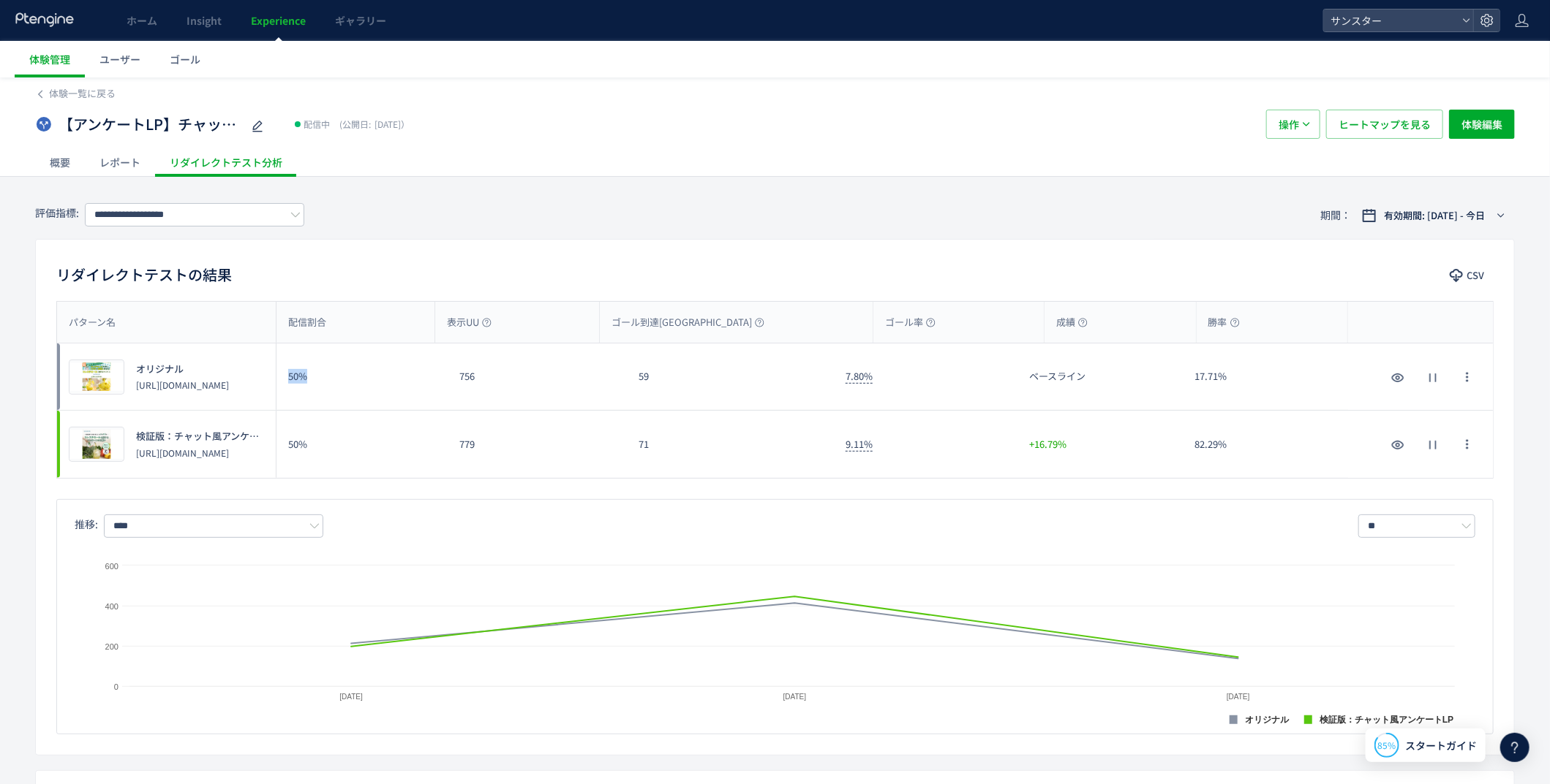
click at [283, 381] on div "50%" at bounding box center [362, 377] width 171 height 67
drag, startPoint x: 331, startPoint y: 445, endPoint x: 283, endPoint y: 445, distance: 48.0
click at [283, 445] on div "50%" at bounding box center [362, 444] width 171 height 67
drag, startPoint x: 502, startPoint y: 445, endPoint x: 451, endPoint y: 445, distance: 51.0
click at [452, 445] on div "779" at bounding box center [537, 444] width 179 height 67
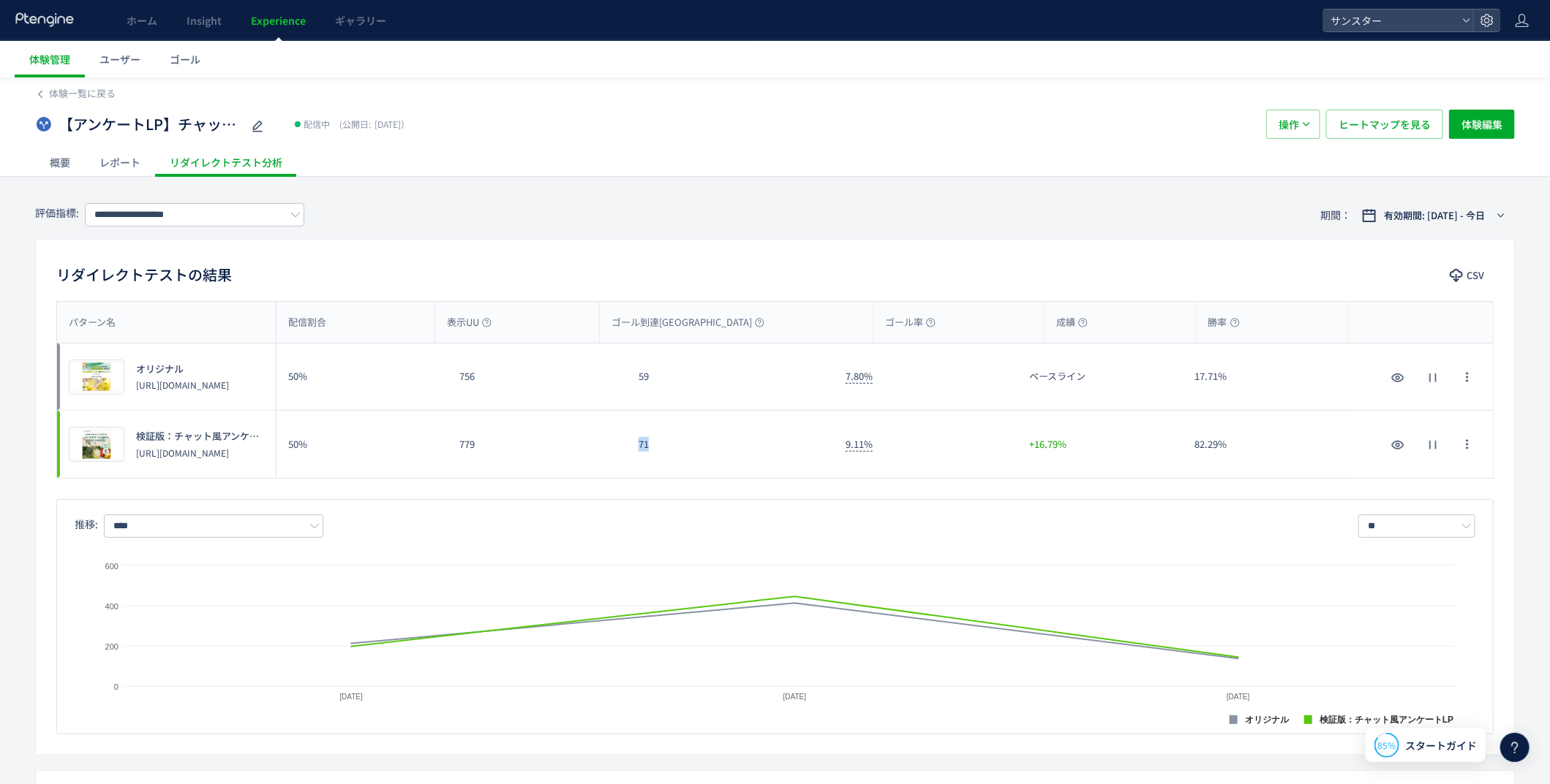
drag, startPoint x: 685, startPoint y: 445, endPoint x: 607, endPoint y: 450, distance: 78.2
click at [607, 450] on div "プレビュー 検証版：チャット風アンケートLP [URL][DOMAIN_NAME] 50% 779 71 9.11% +16.79% 82.29% プレビュー…" at bounding box center [775, 444] width 1437 height 67
drag, startPoint x: 909, startPoint y: 446, endPoint x: 796, endPoint y: 450, distance: 113.1
click at [796, 450] on div "プレビュー 検証版：チャット風アンケートLP [URL][DOMAIN_NAME] 50% 779 71 9.11% +16.79% 82.29% プレビュー…" at bounding box center [775, 444] width 1437 height 67
click at [930, 245] on div "リダイレクトテストの結果 CSV パターン名 配信割合 表示UU ゴール到達UU ゴール率 成績 勝率 パターン名 プレビュー オリジナル [URL][DOM…" at bounding box center [775, 497] width 1480 height 517
